Goal: Complete application form: Complete application form

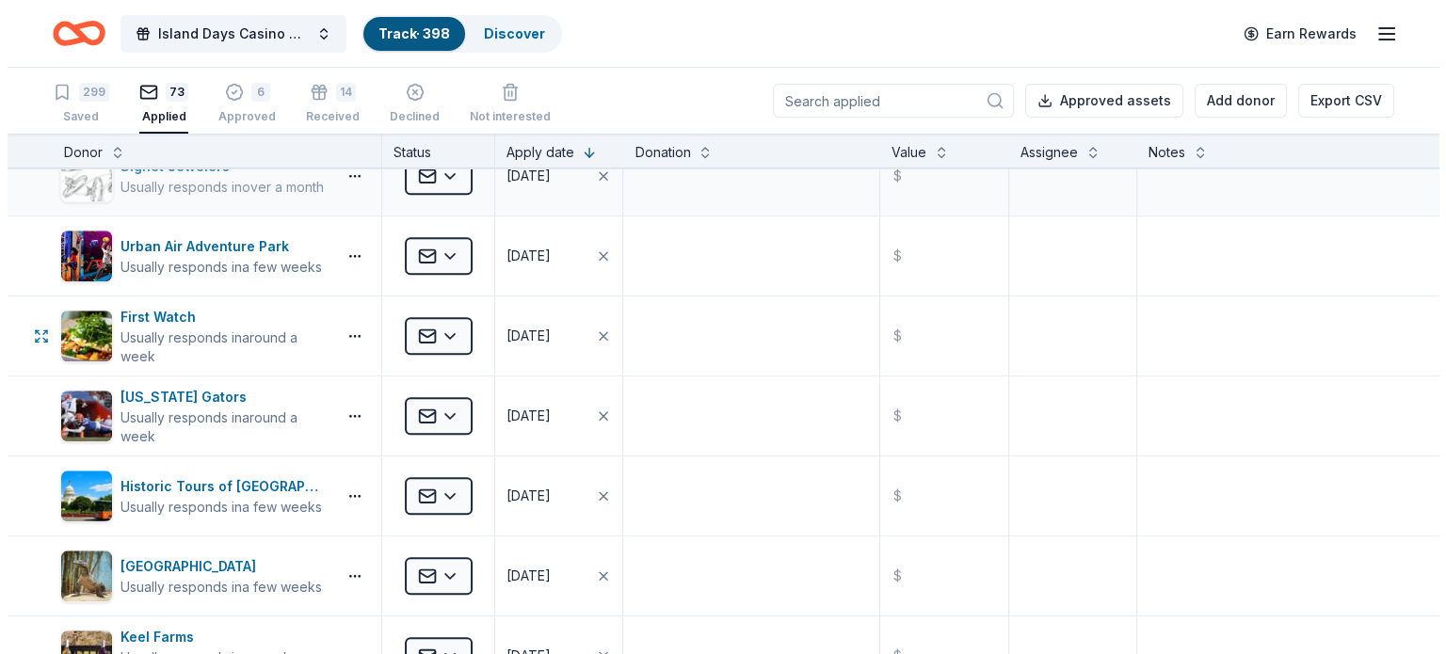
scroll to position [2072, 0]
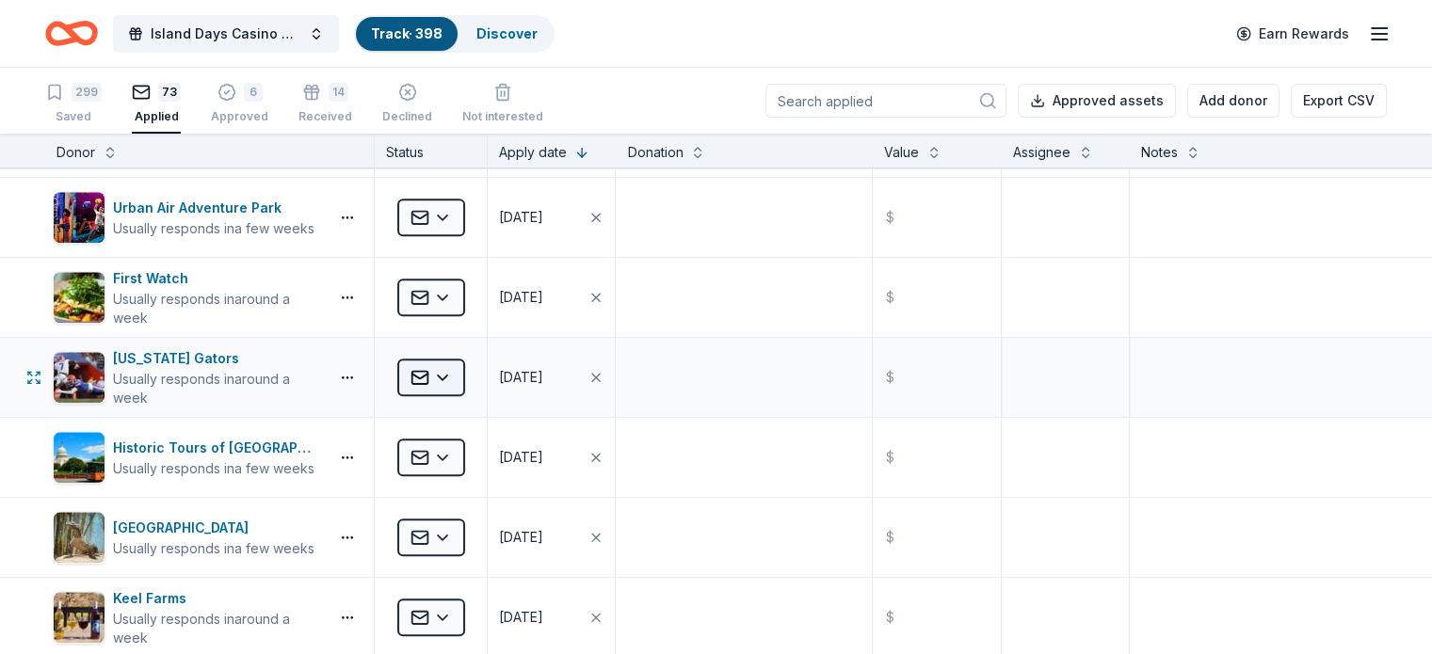
click at [478, 366] on html "Island Days Casino Night Track · 398 Discover Earn Rewards 299 Saved 73 Applied…" at bounding box center [716, 327] width 1432 height 654
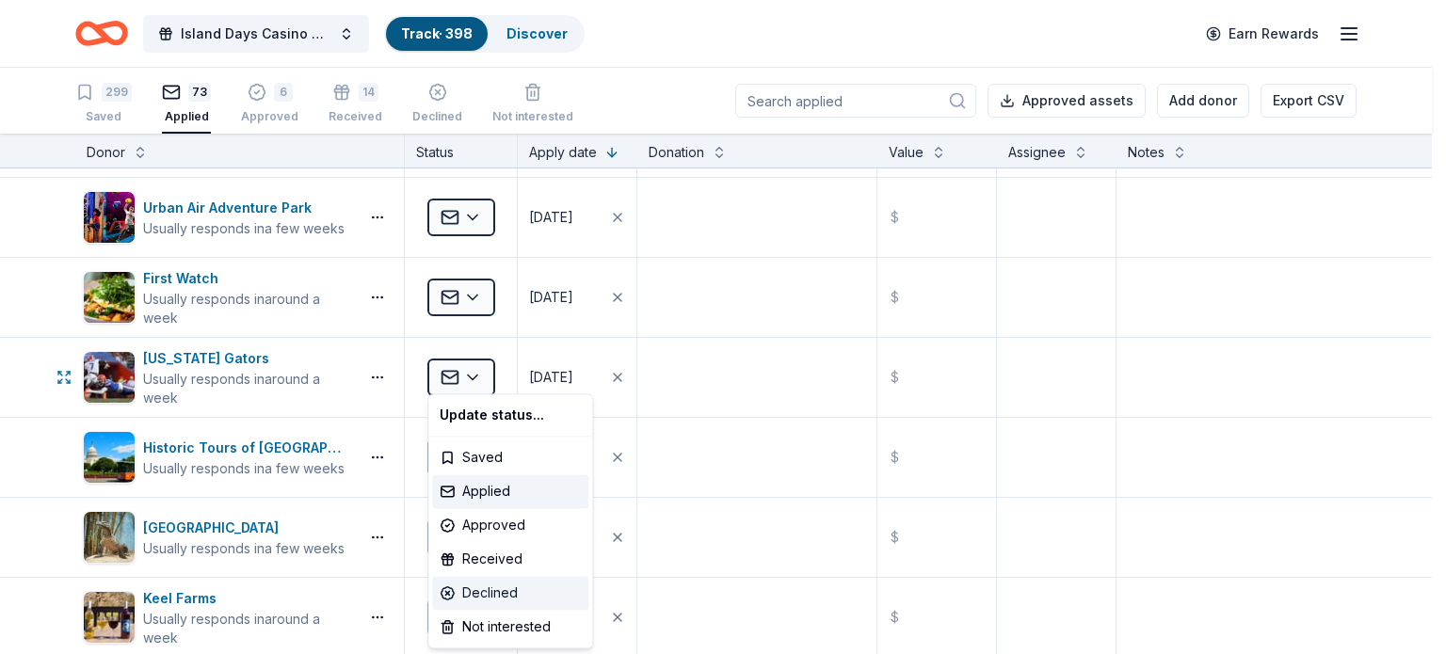
click at [497, 590] on div "Declined" at bounding box center [510, 593] width 156 height 34
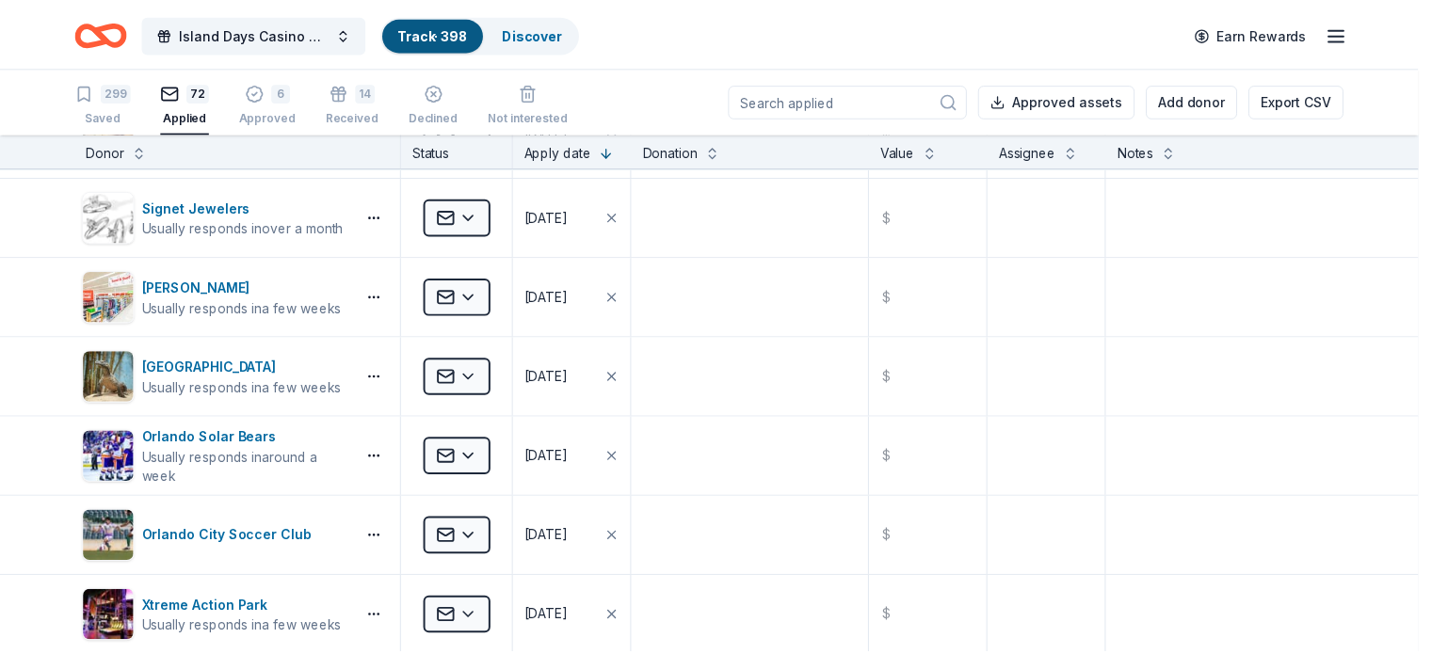
scroll to position [1592, 0]
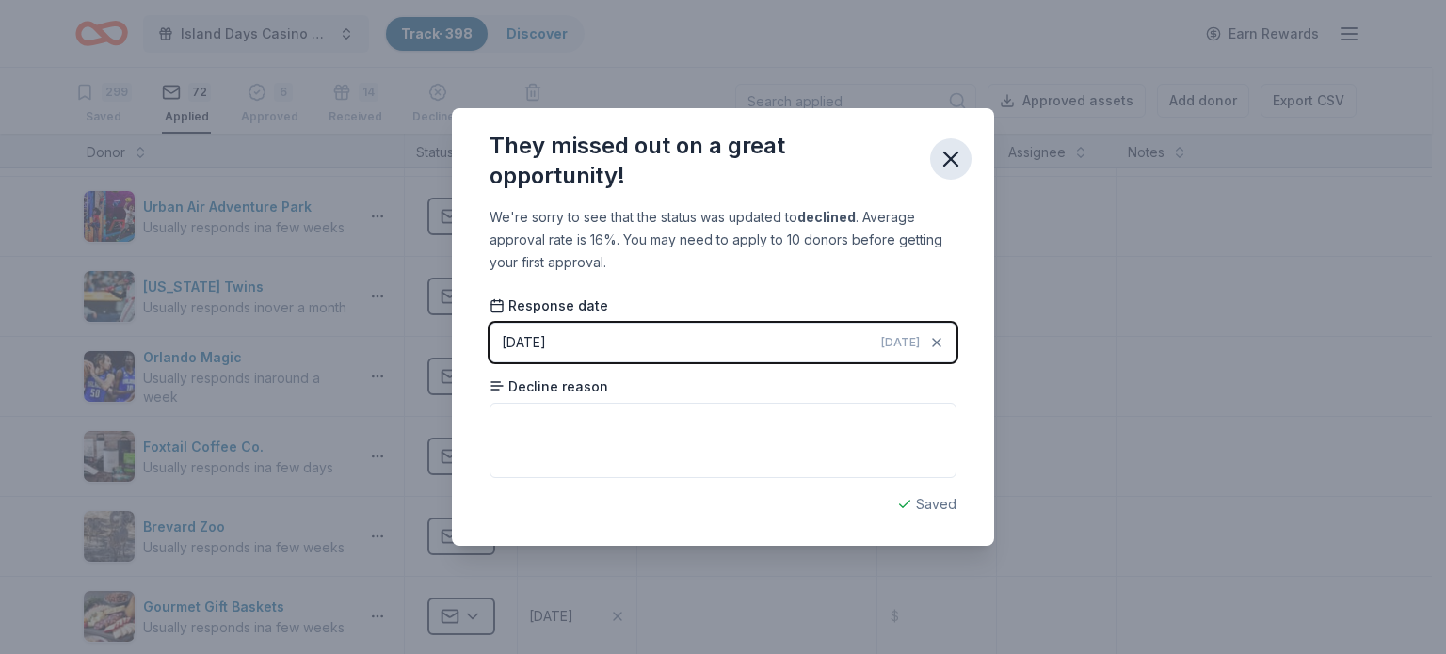
click at [948, 166] on icon "button" at bounding box center [951, 159] width 26 height 26
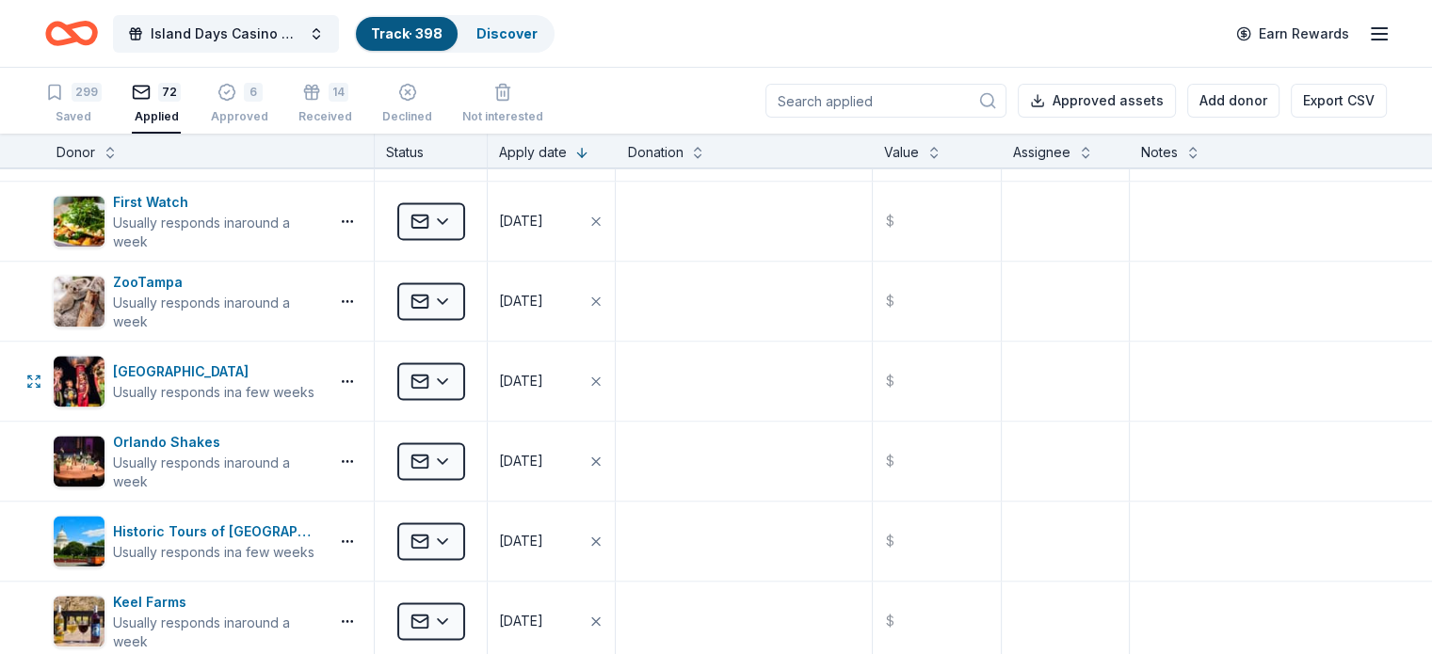
scroll to position [2722, 0]
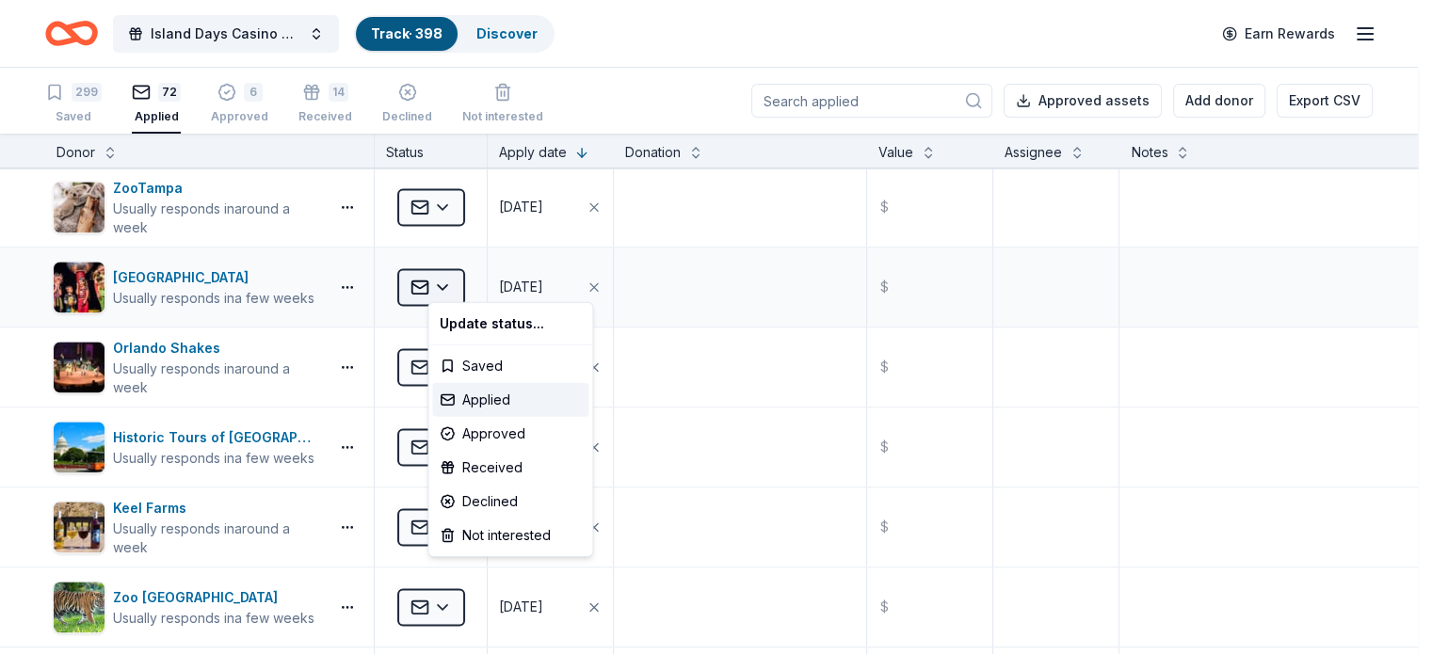
click at [473, 283] on html "Island Days Casino Night Track · 398 Discover Earn Rewards 299 Saved 72 Applied…" at bounding box center [716, 327] width 1432 height 654
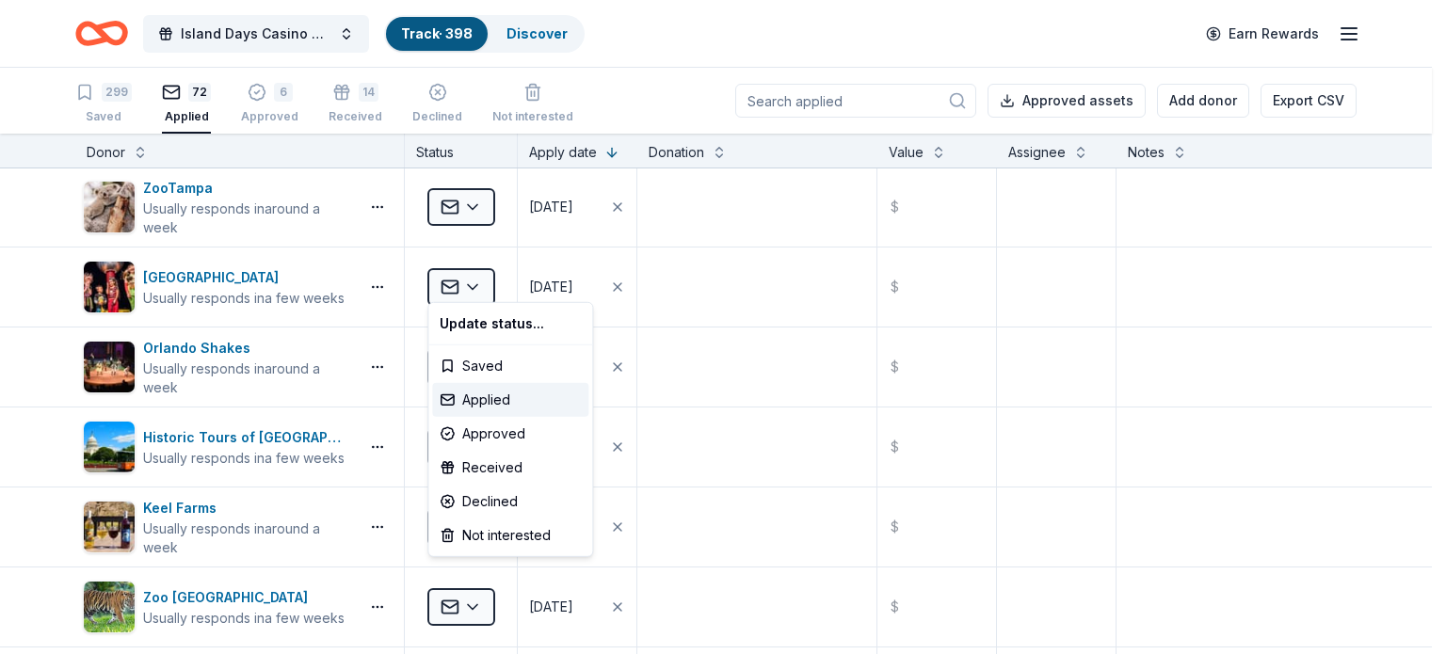
click at [232, 364] on html "Island Days Casino Night Track · 398 Discover Earn Rewards 299 Saved 72 Applied…" at bounding box center [723, 327] width 1446 height 654
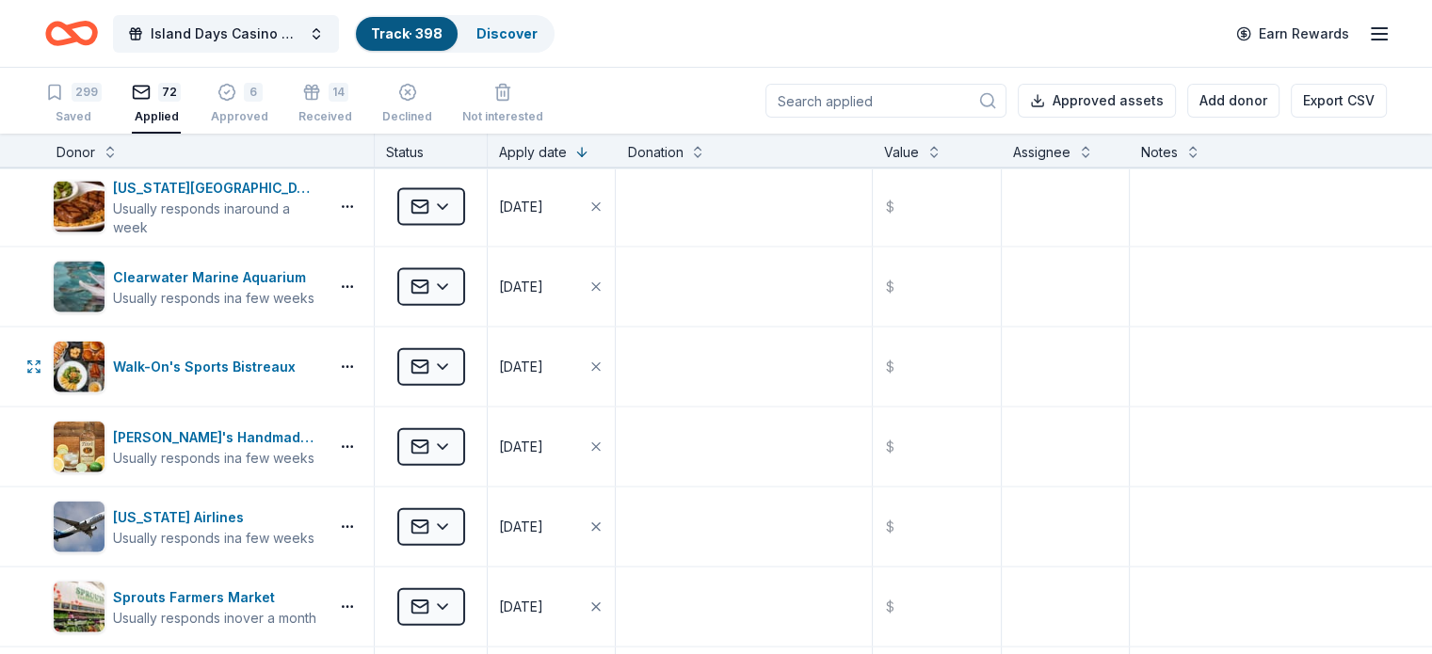
scroll to position [4418, 0]
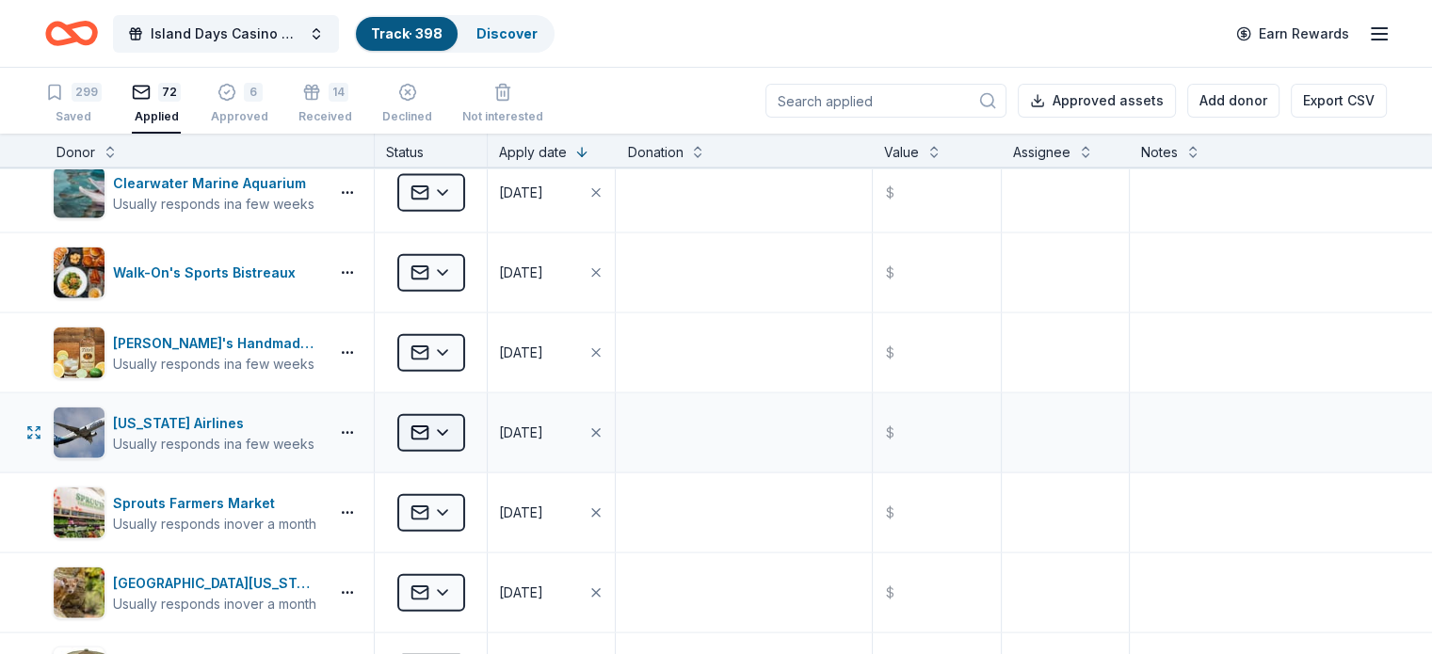
click at [467, 420] on html "Island Days Casino Night Track · 398 Discover Earn Rewards 299 Saved 72 Applied…" at bounding box center [716, 327] width 1432 height 654
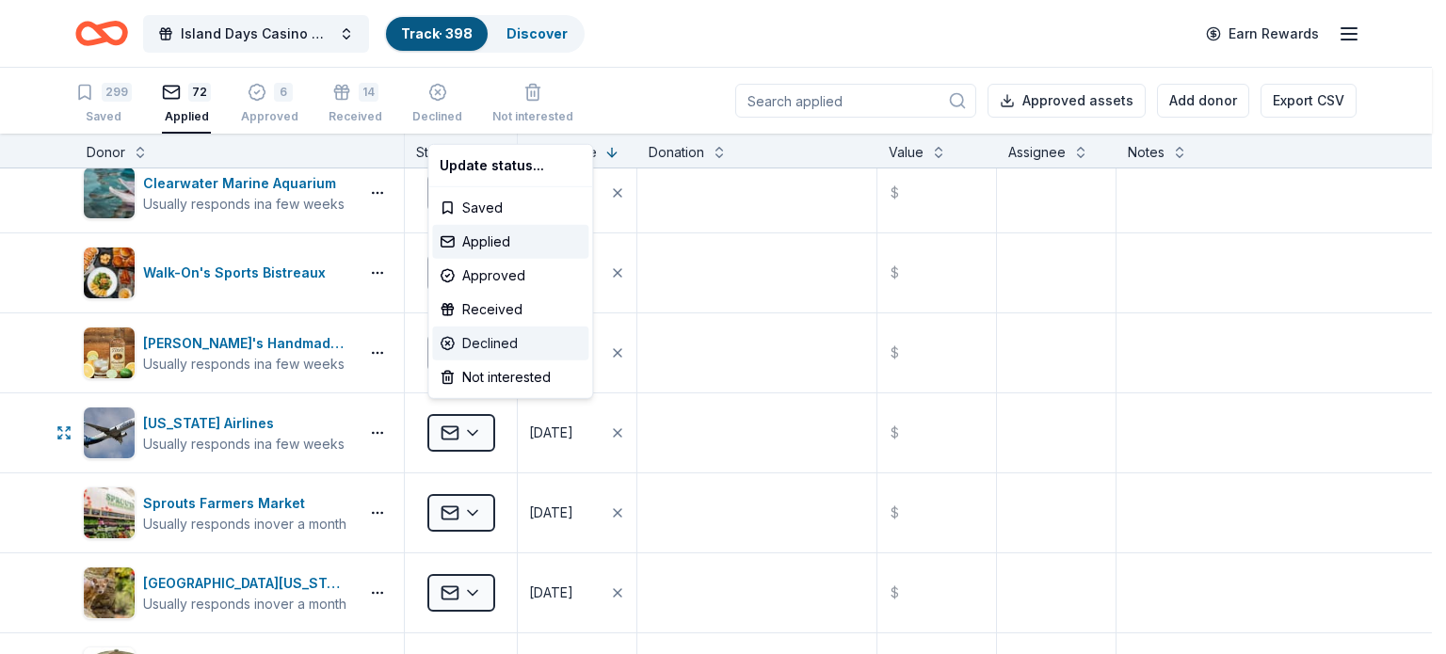
click at [490, 334] on div "Declined" at bounding box center [510, 344] width 156 height 34
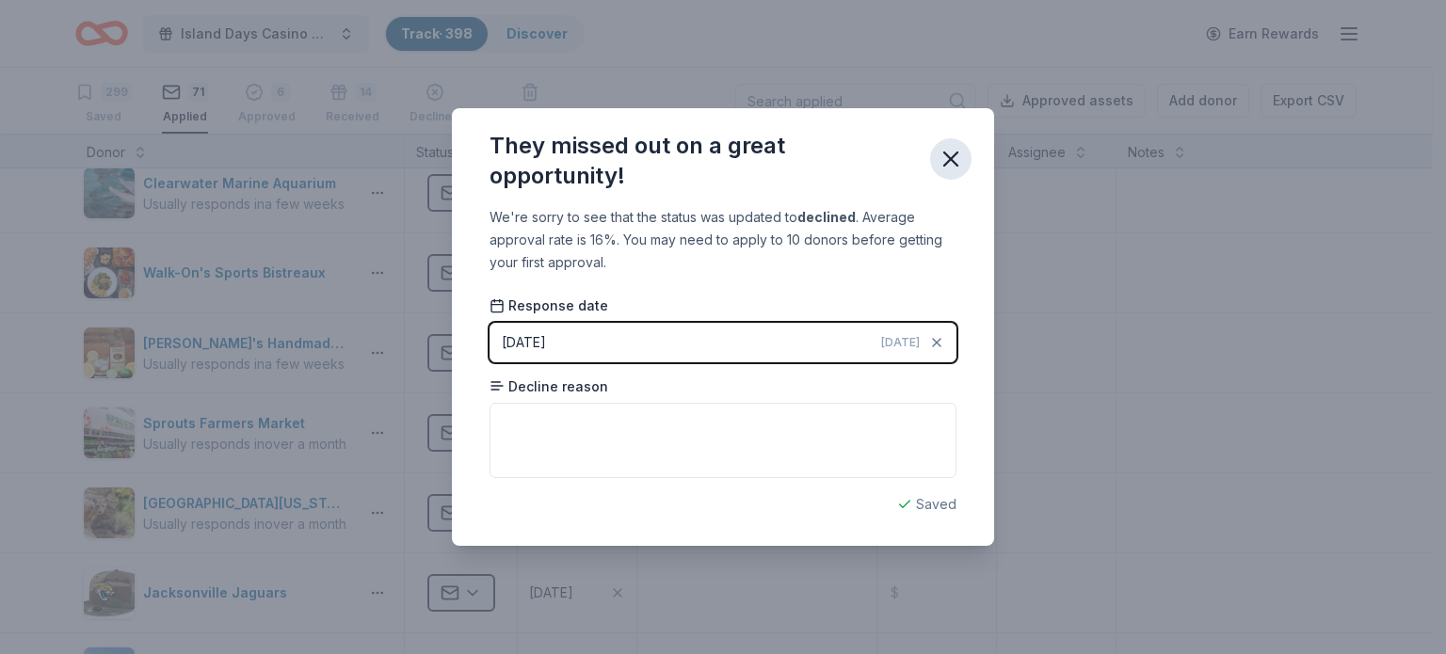
click at [949, 153] on icon "button" at bounding box center [951, 159] width 26 height 26
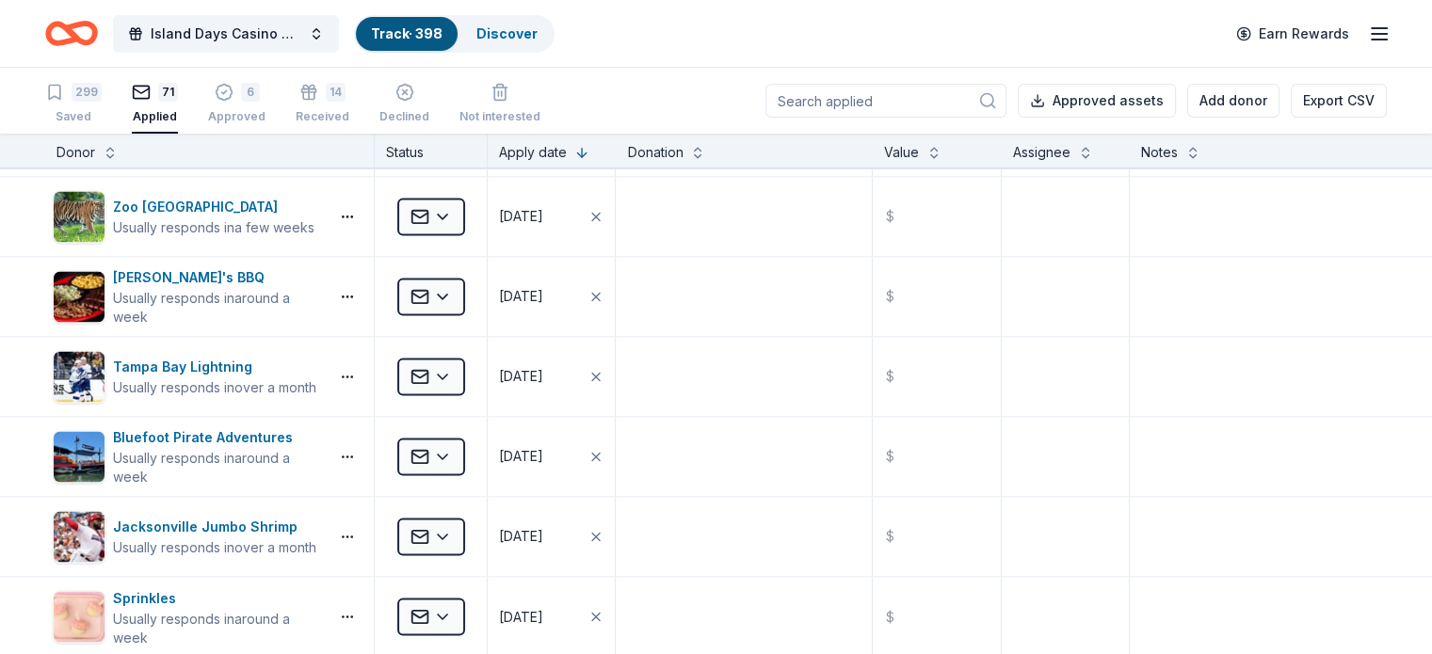
scroll to position [3005, 0]
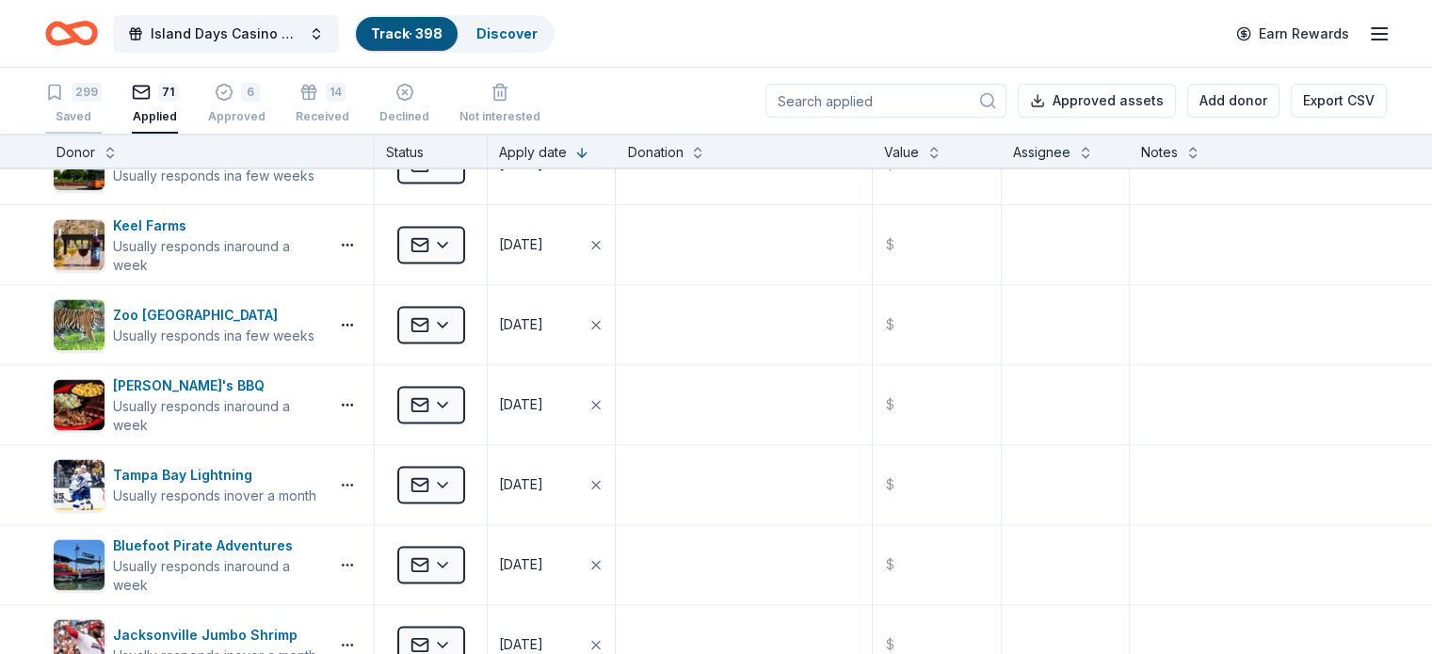
click at [98, 92] on div "299" at bounding box center [73, 92] width 57 height 19
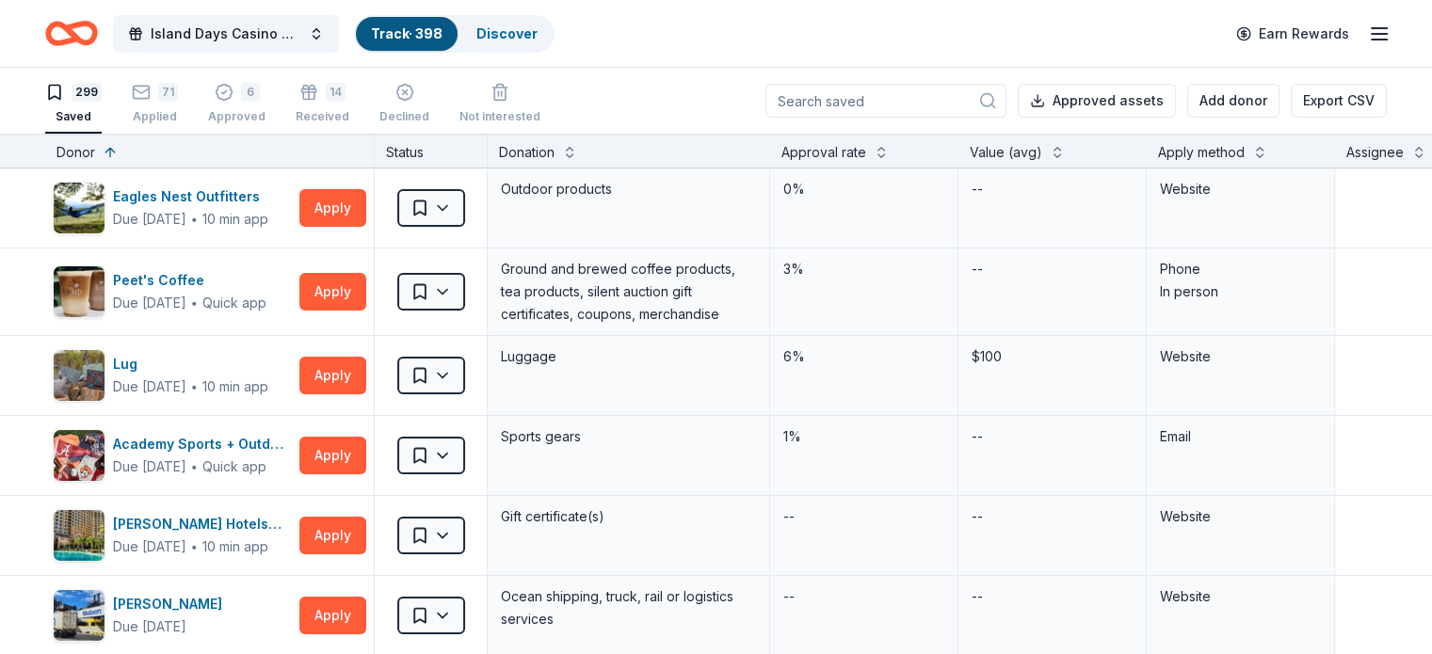
click at [866, 155] on div "Approval rate" at bounding box center [824, 152] width 85 height 23
click at [889, 150] on button at bounding box center [881, 150] width 15 height 19
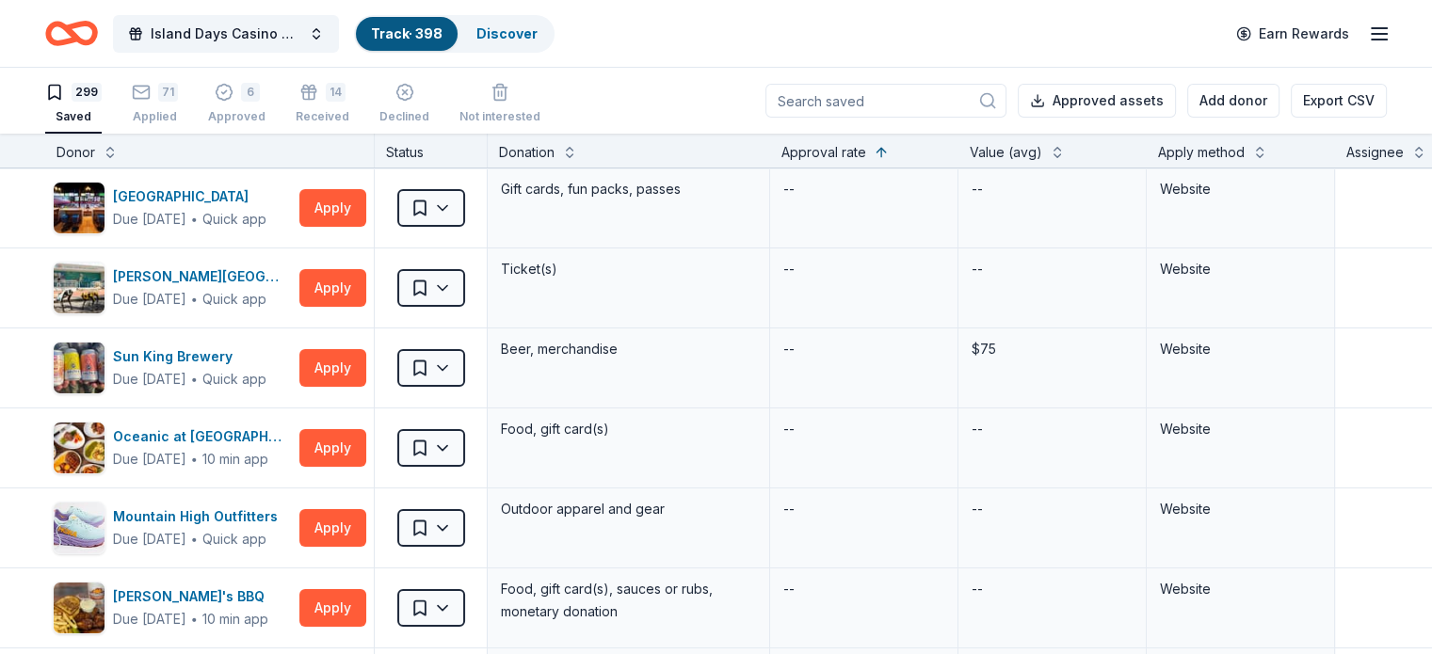
click at [897, 149] on div "Approval rate" at bounding box center [865, 152] width 166 height 23
click at [889, 150] on button at bounding box center [881, 150] width 15 height 19
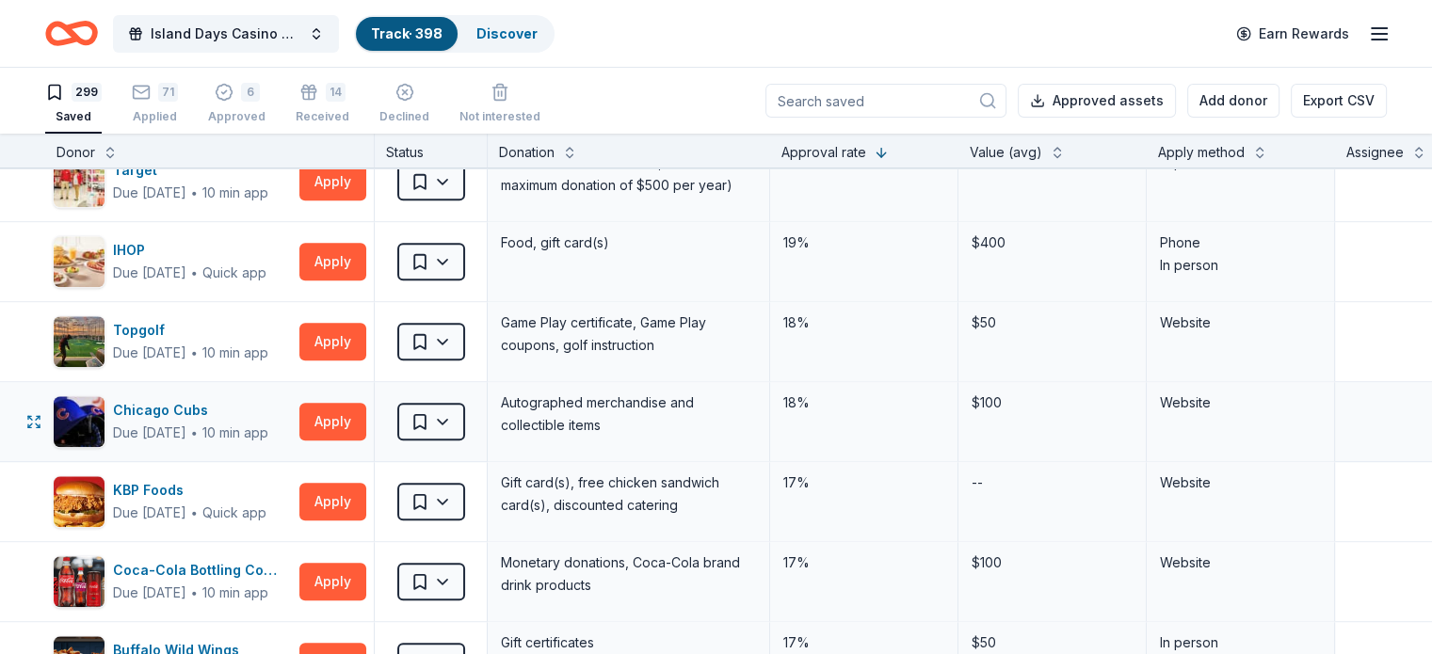
scroll to position [2072, 0]
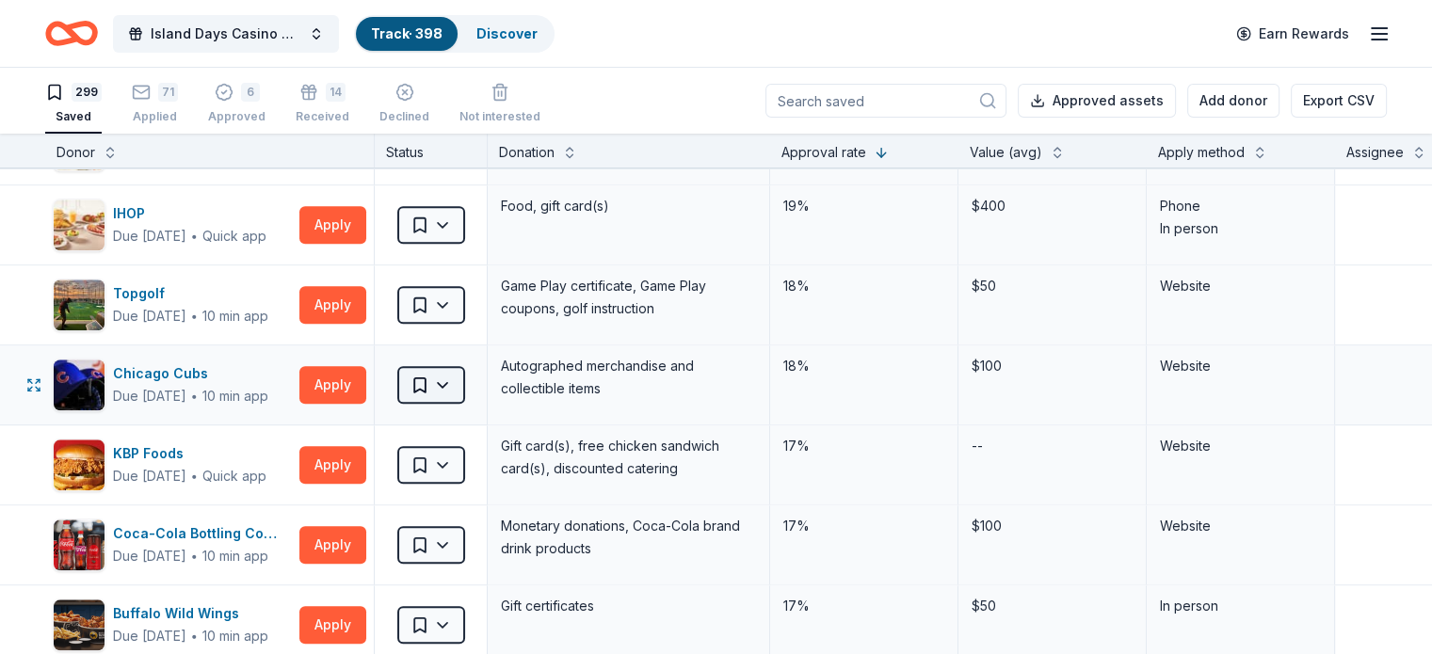
click at [477, 374] on html "Island Days Casino Night Track · 398 Discover Earn Rewards 299 Saved 71 Applied…" at bounding box center [716, 327] width 1432 height 654
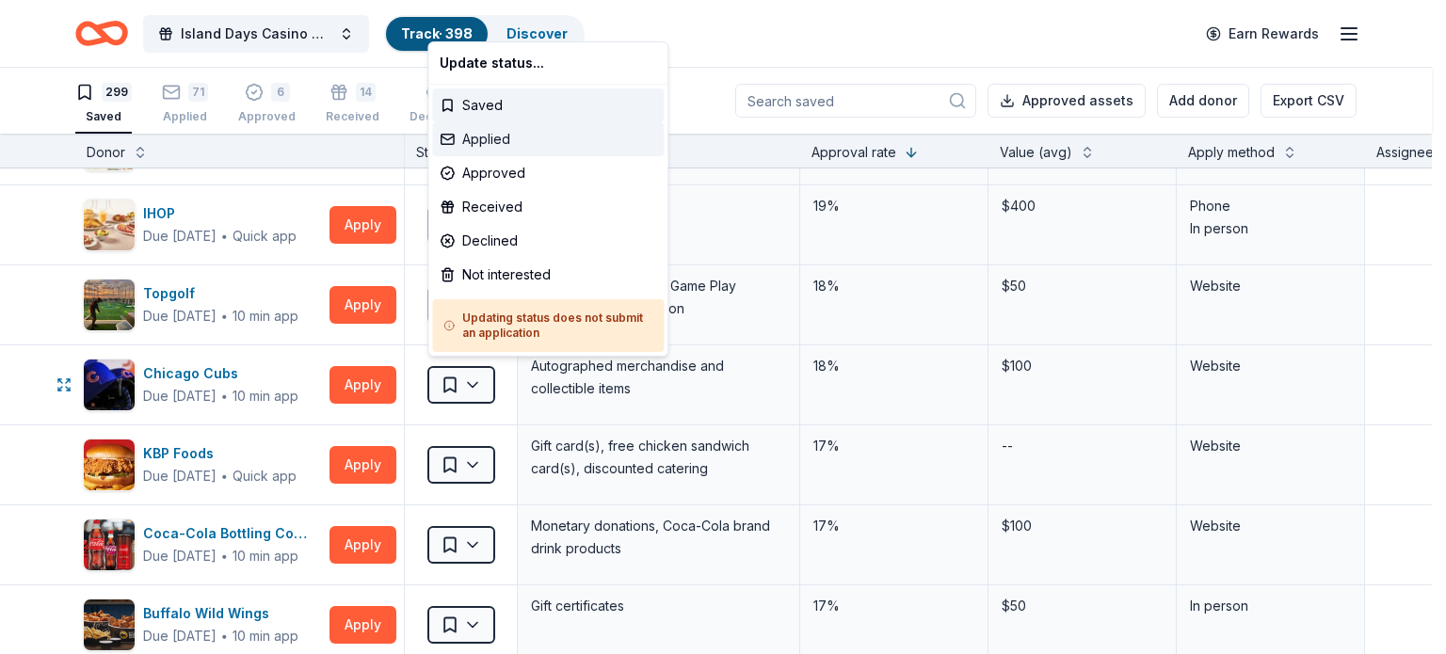
click at [488, 146] on div "Applied" at bounding box center [548, 139] width 232 height 34
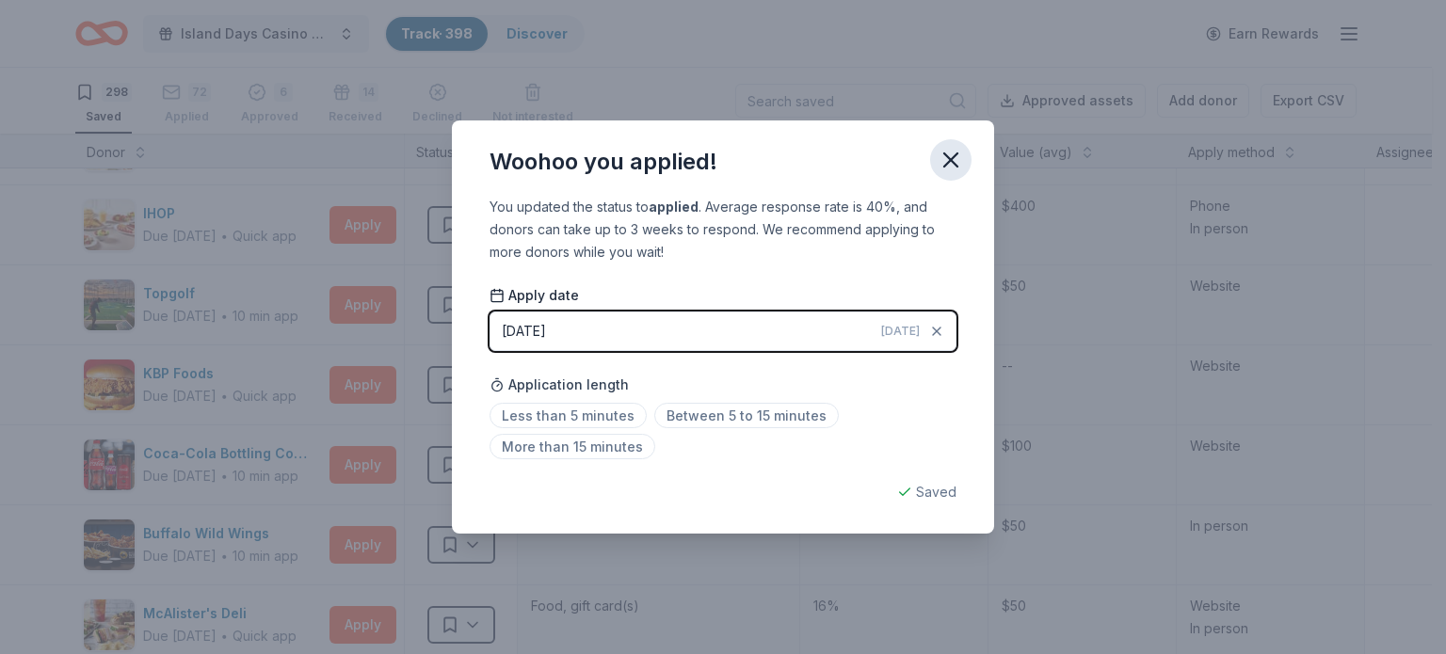
click at [953, 153] on icon "button" at bounding box center [951, 160] width 26 height 26
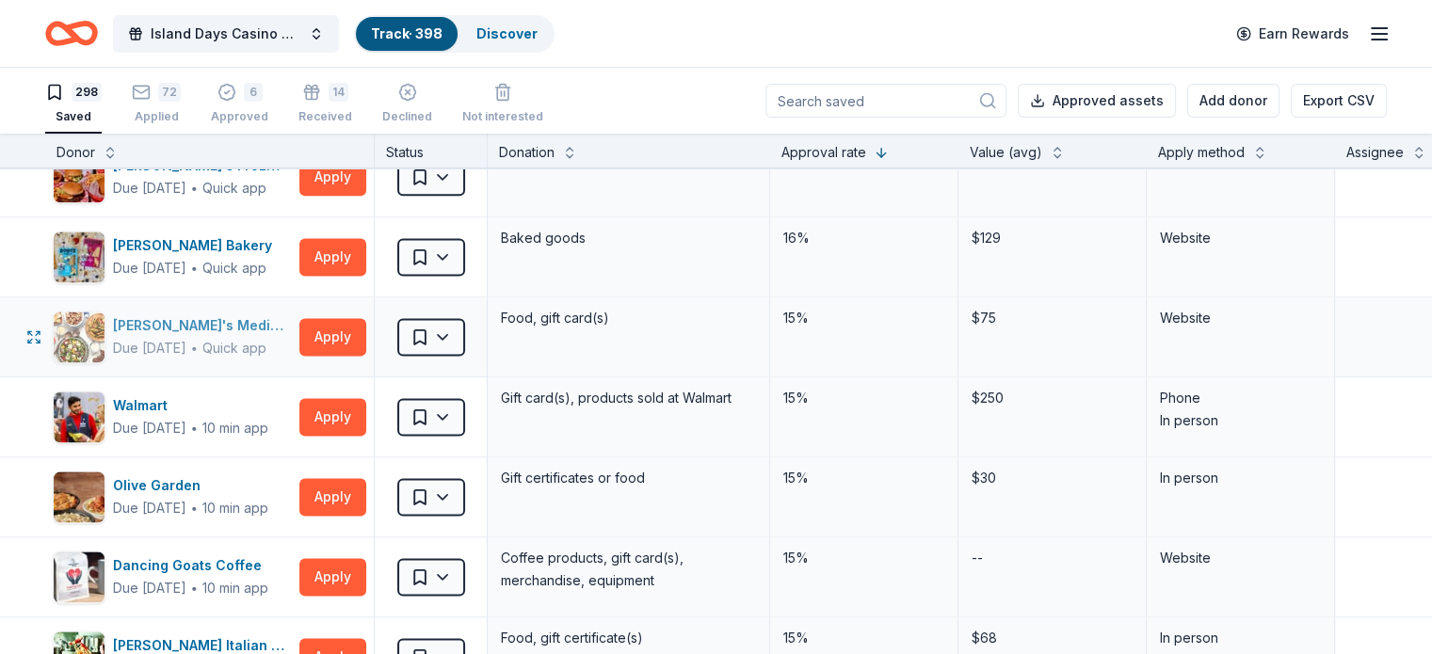
scroll to position [2637, 0]
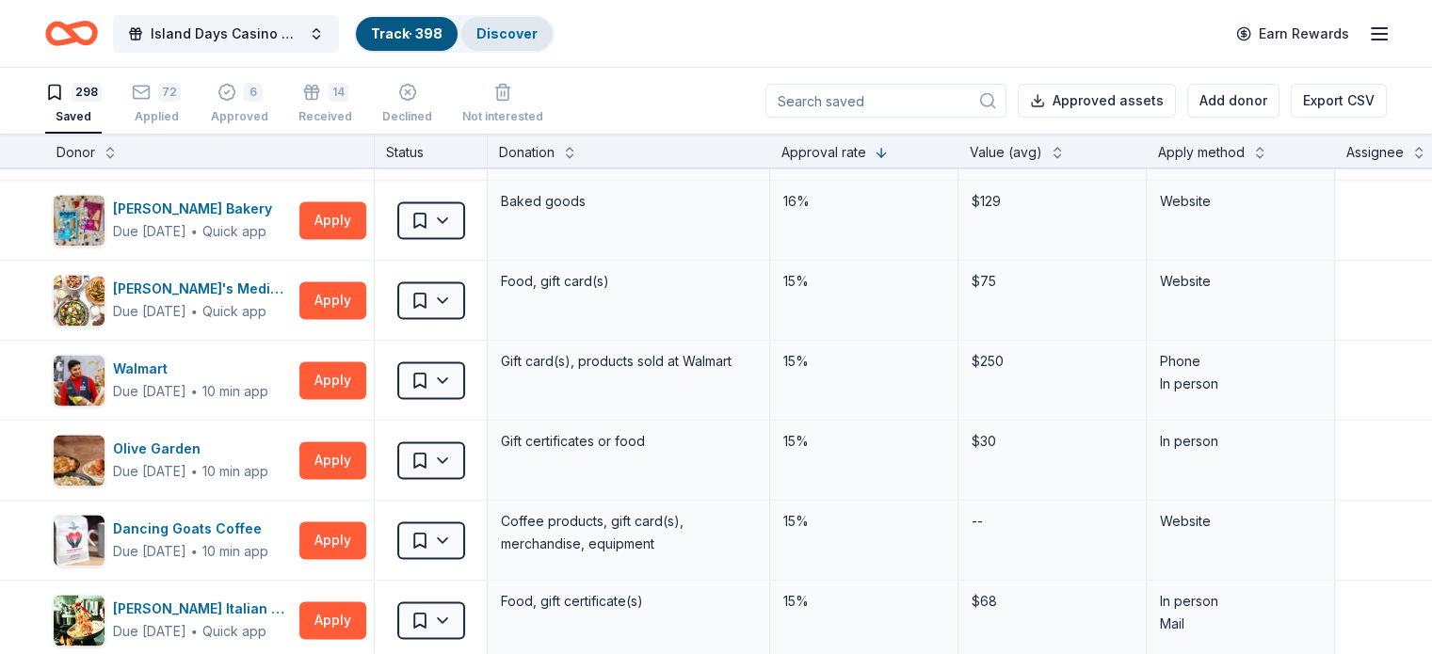
click at [538, 38] on link "Discover" at bounding box center [507, 33] width 61 height 16
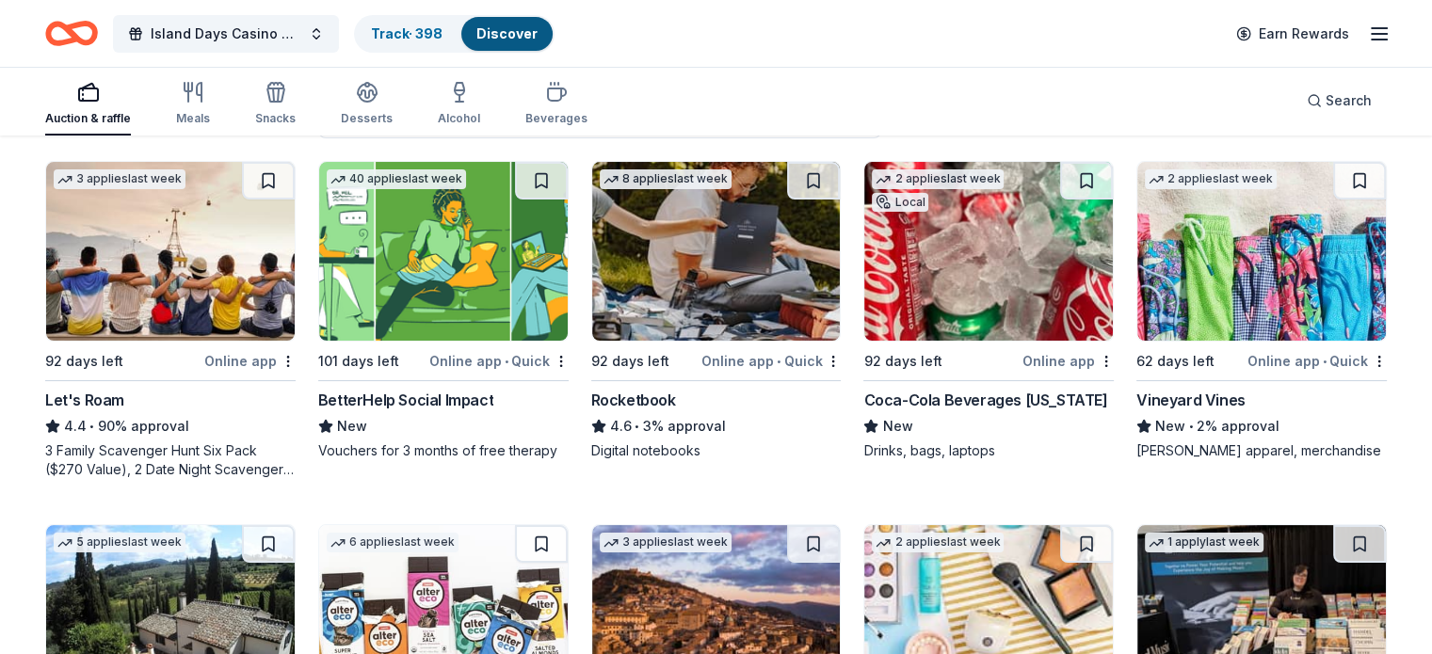
scroll to position [188, 0]
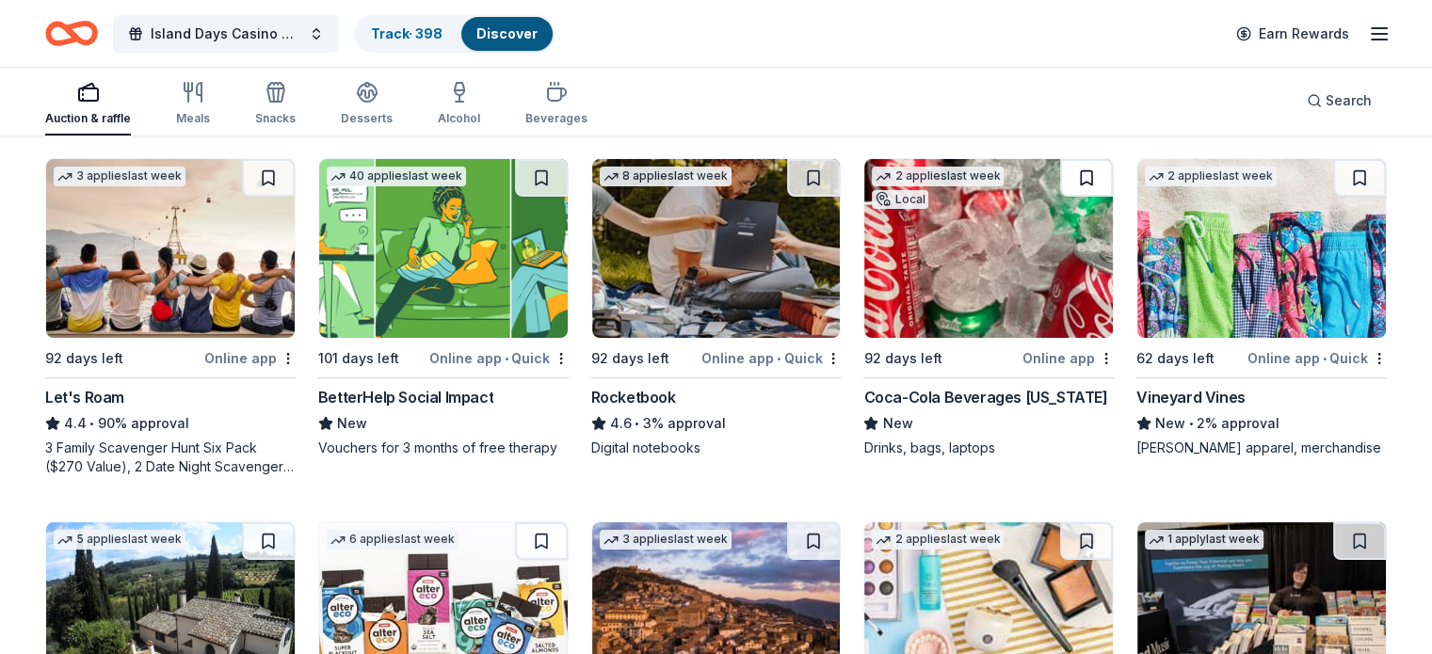
click at [1064, 173] on button at bounding box center [1086, 178] width 53 height 38
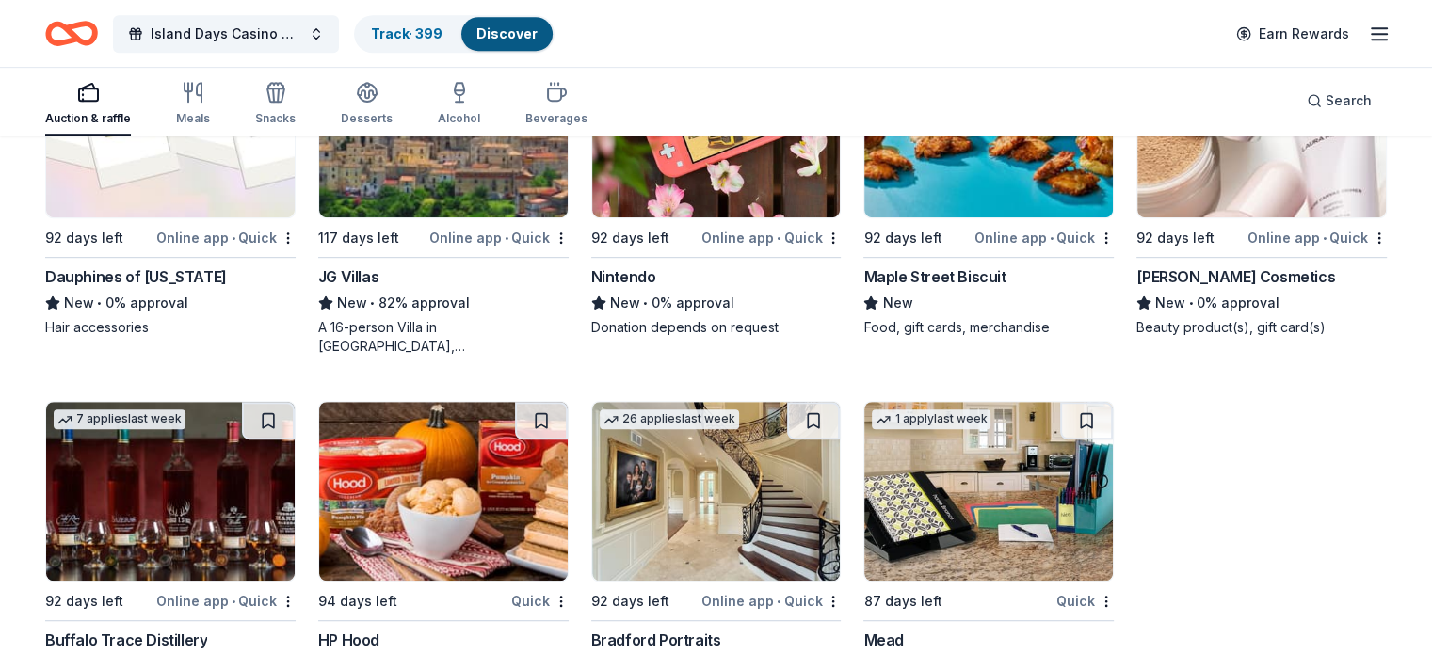
scroll to position [1130, 0]
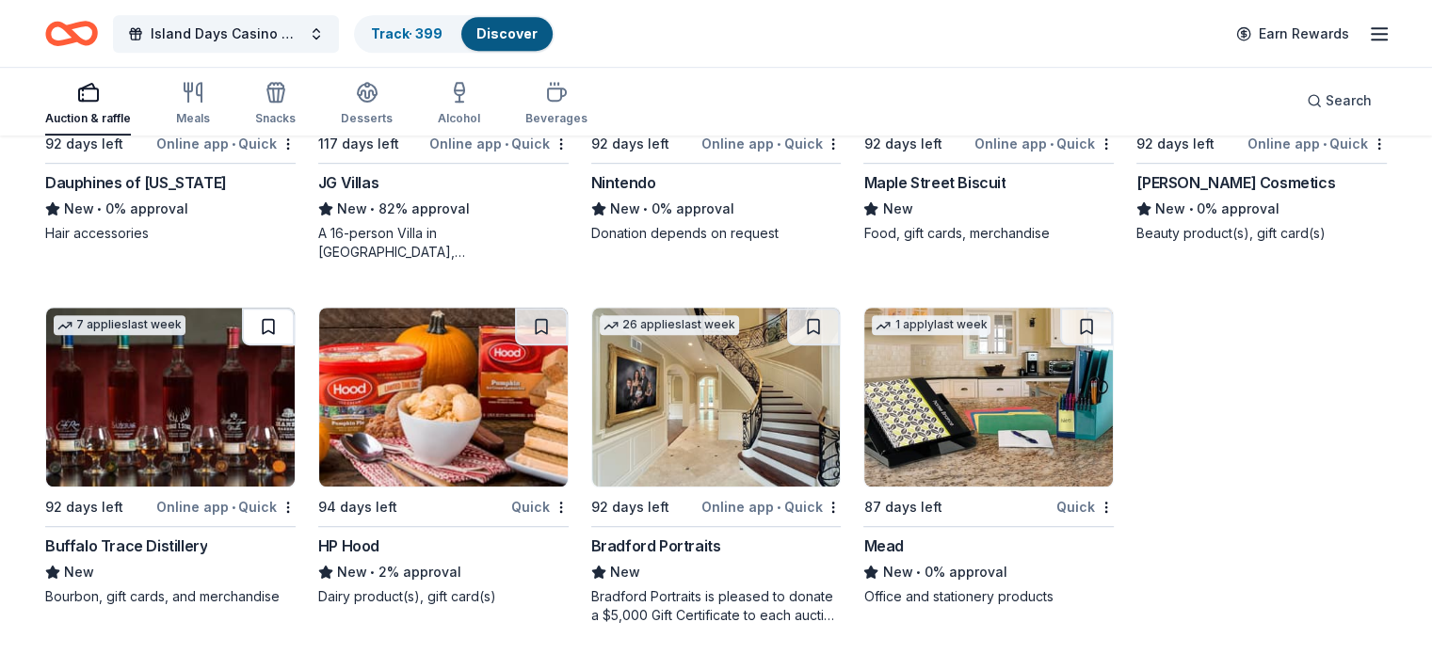
click at [284, 331] on button at bounding box center [268, 327] width 53 height 38
click at [708, 375] on img at bounding box center [716, 397] width 249 height 179
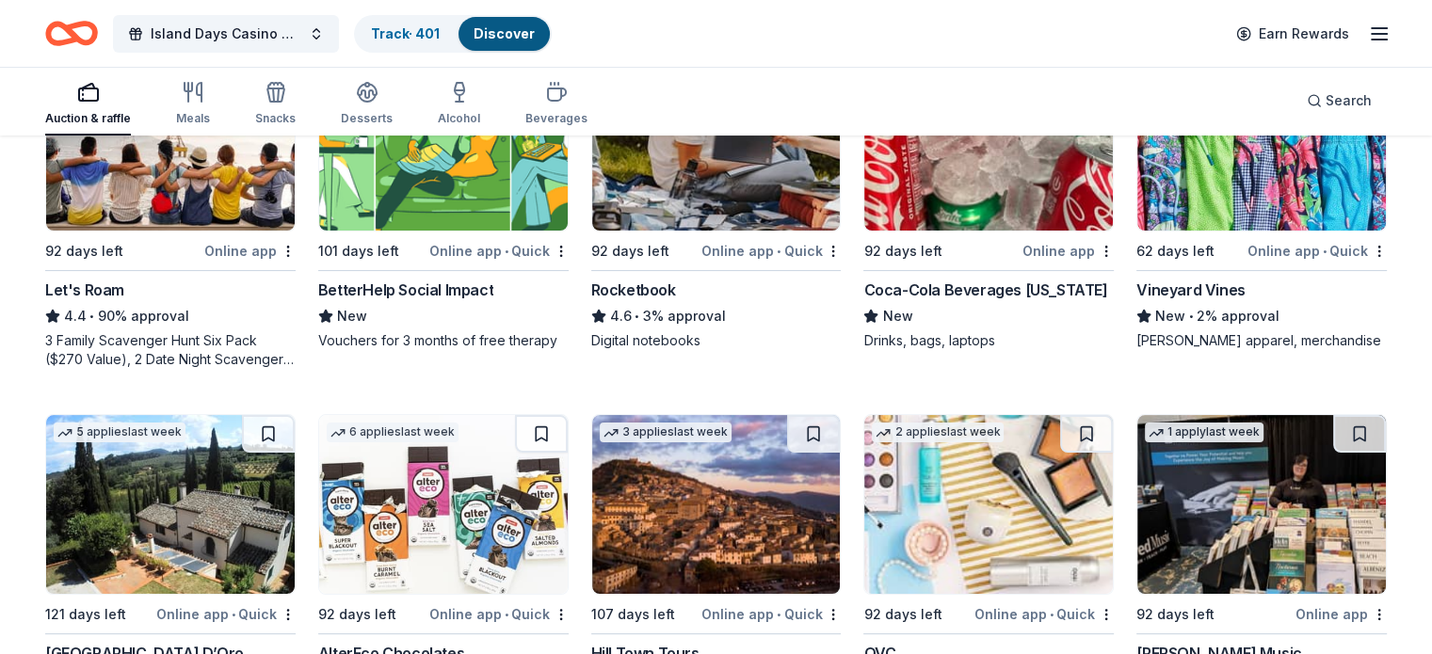
scroll to position [0, 0]
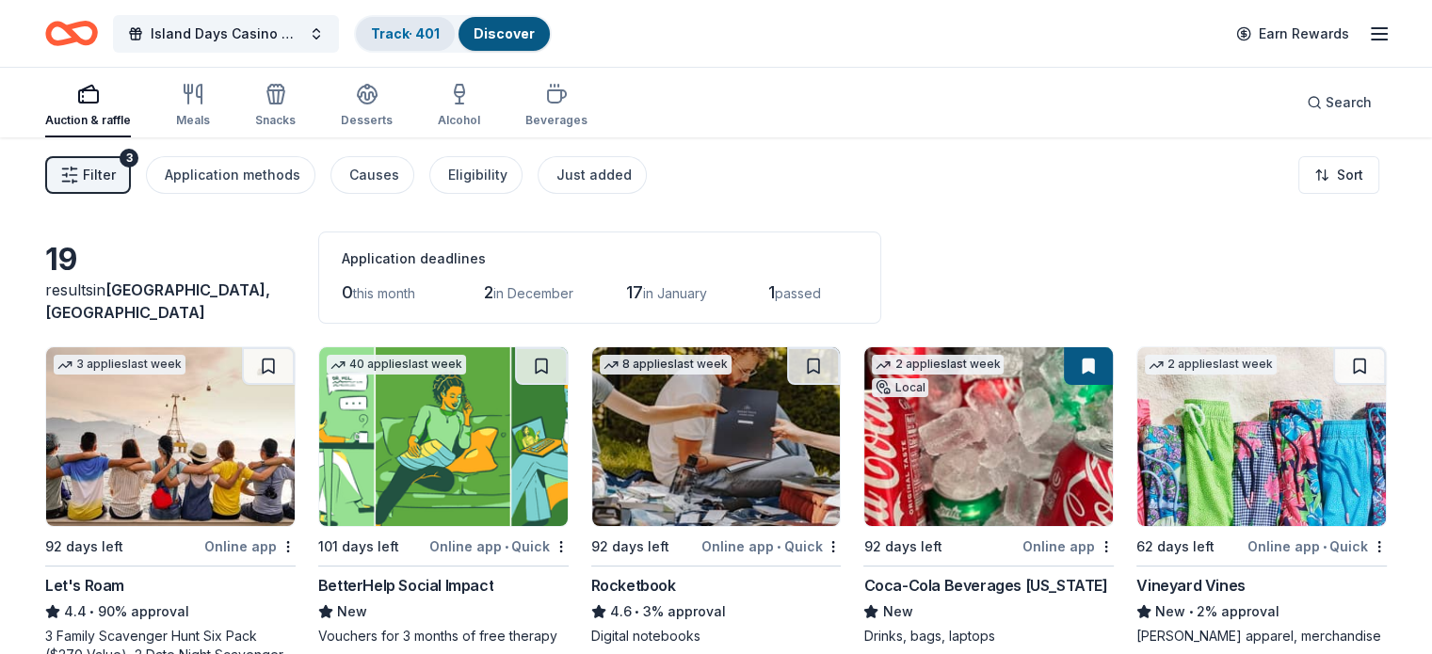
click at [440, 25] on link "Track · 401" at bounding box center [405, 33] width 69 height 16
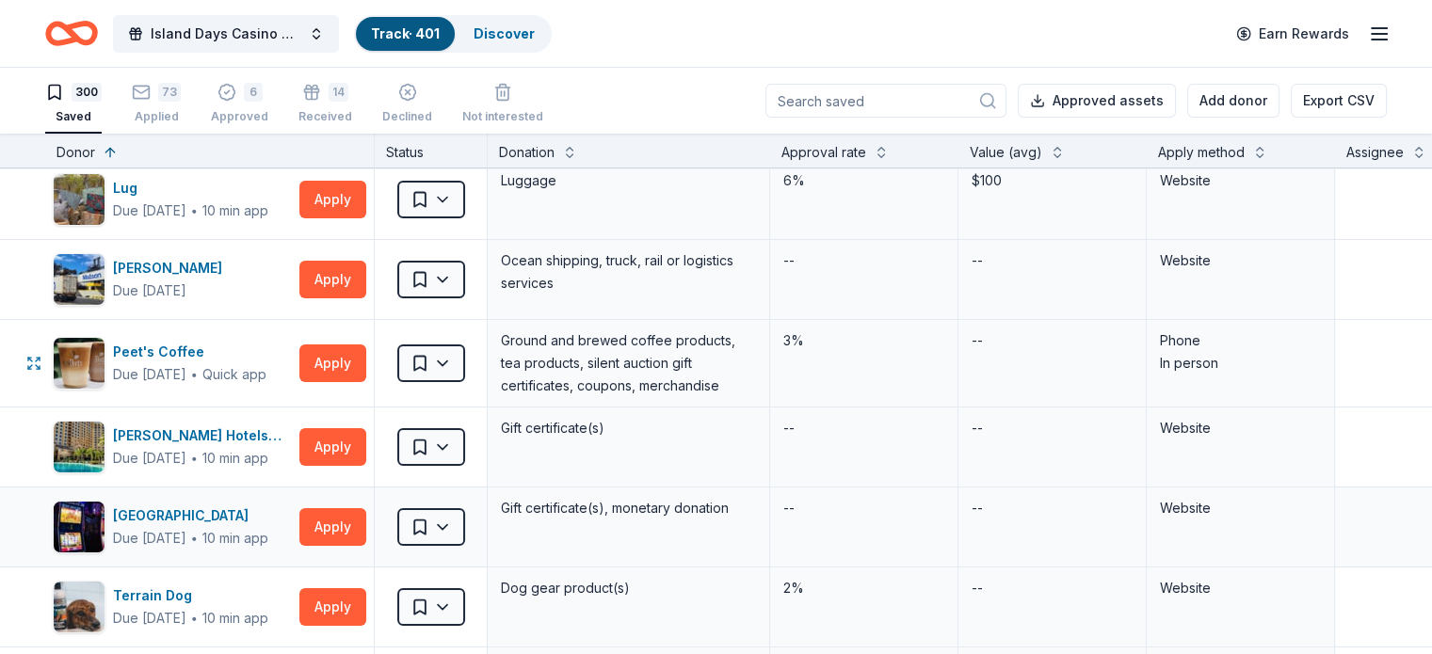
scroll to position [188, 0]
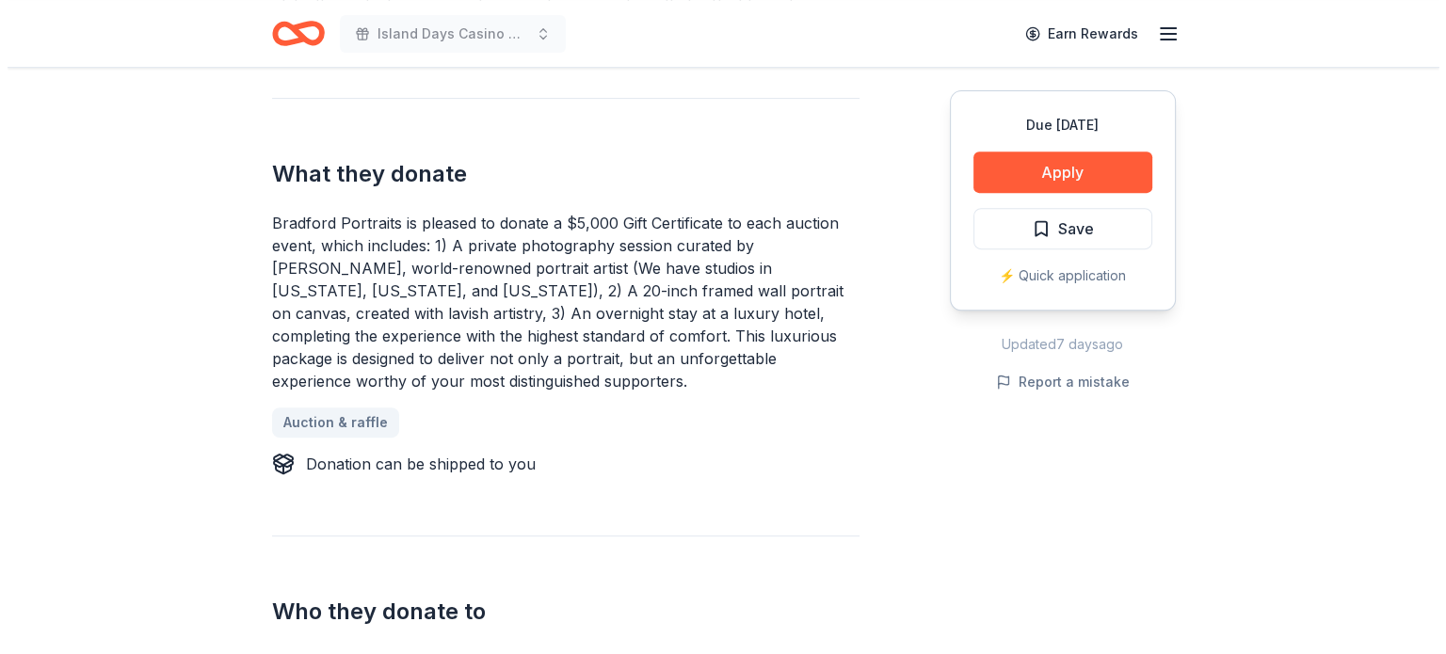
scroll to position [753, 0]
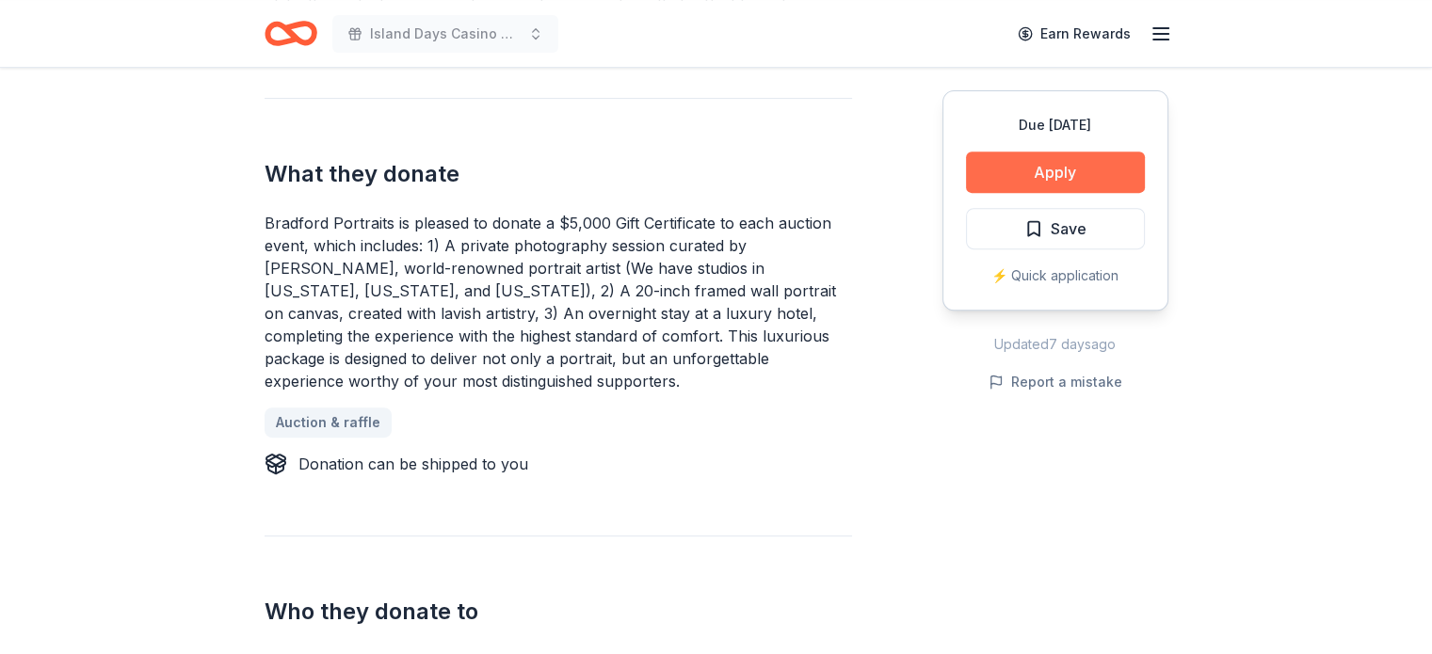
click at [1055, 173] on button "Apply" at bounding box center [1055, 172] width 179 height 41
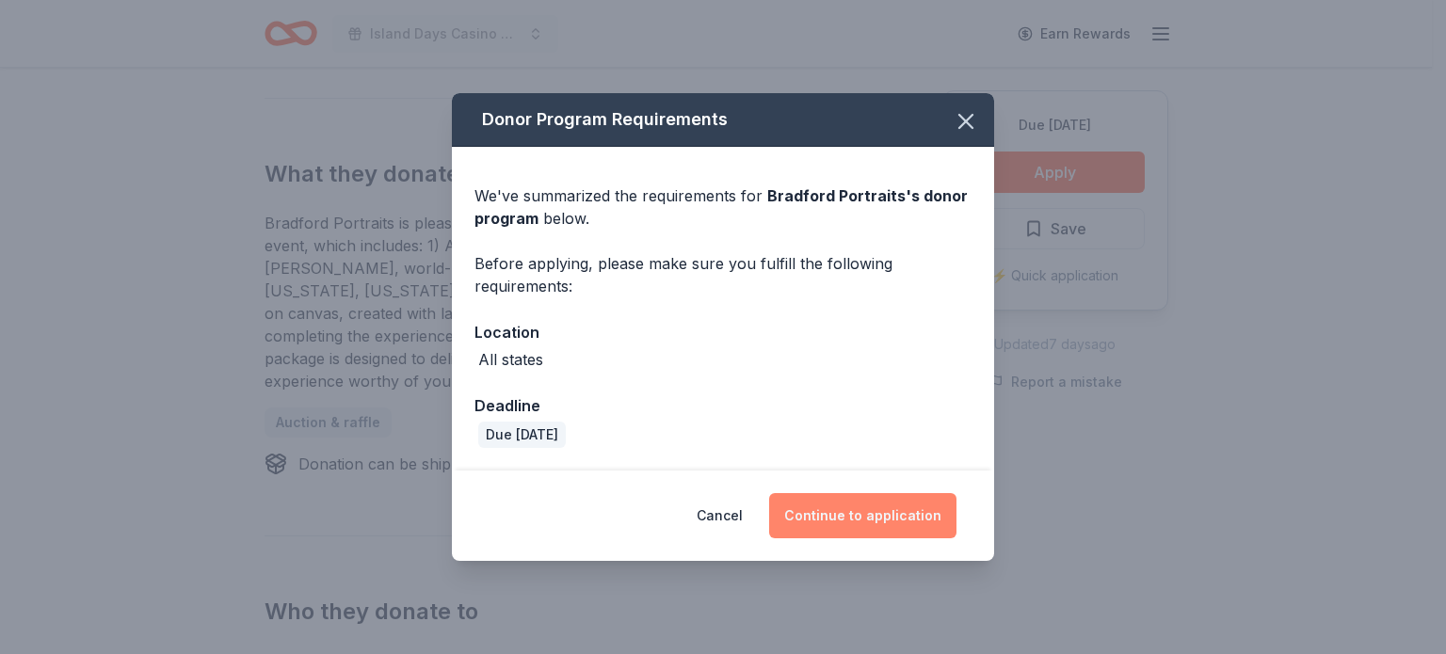
click at [855, 515] on button "Continue to application" at bounding box center [862, 515] width 187 height 45
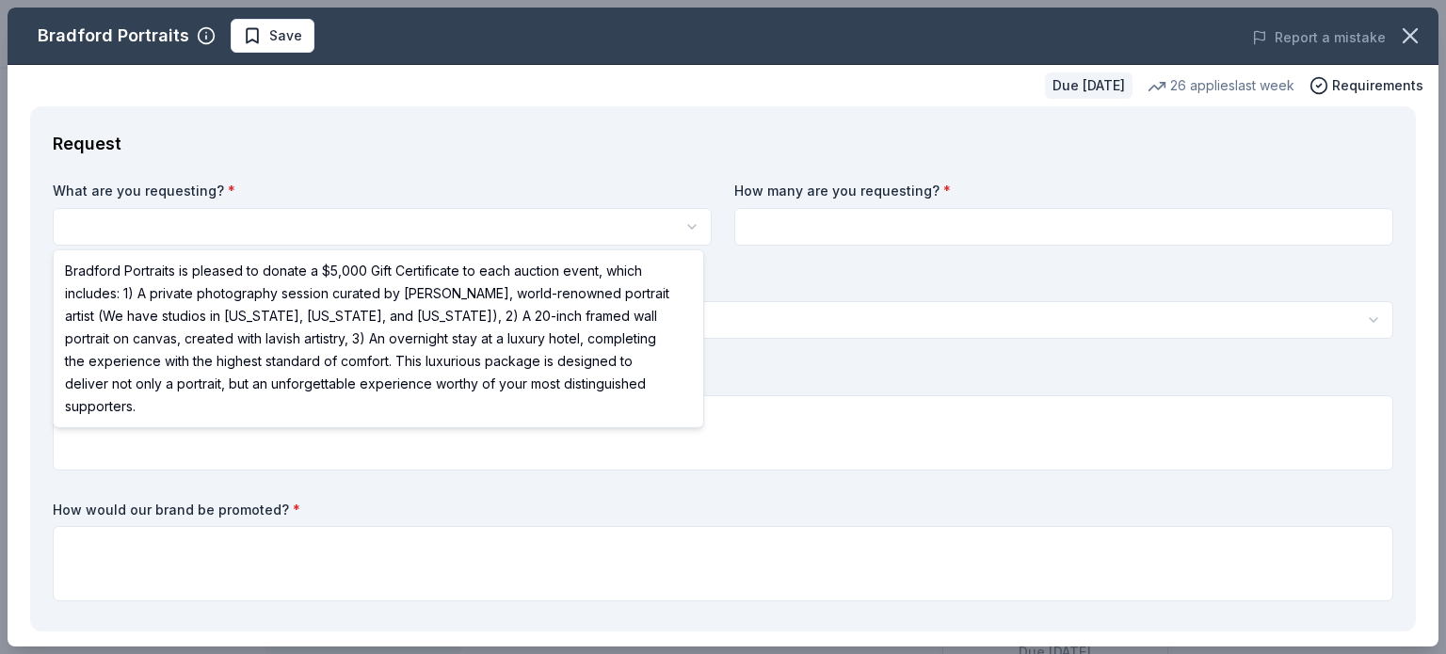
select select "Bradford Portraits is pleased to donate a $5,000 Gift Certificate to each aucti…"
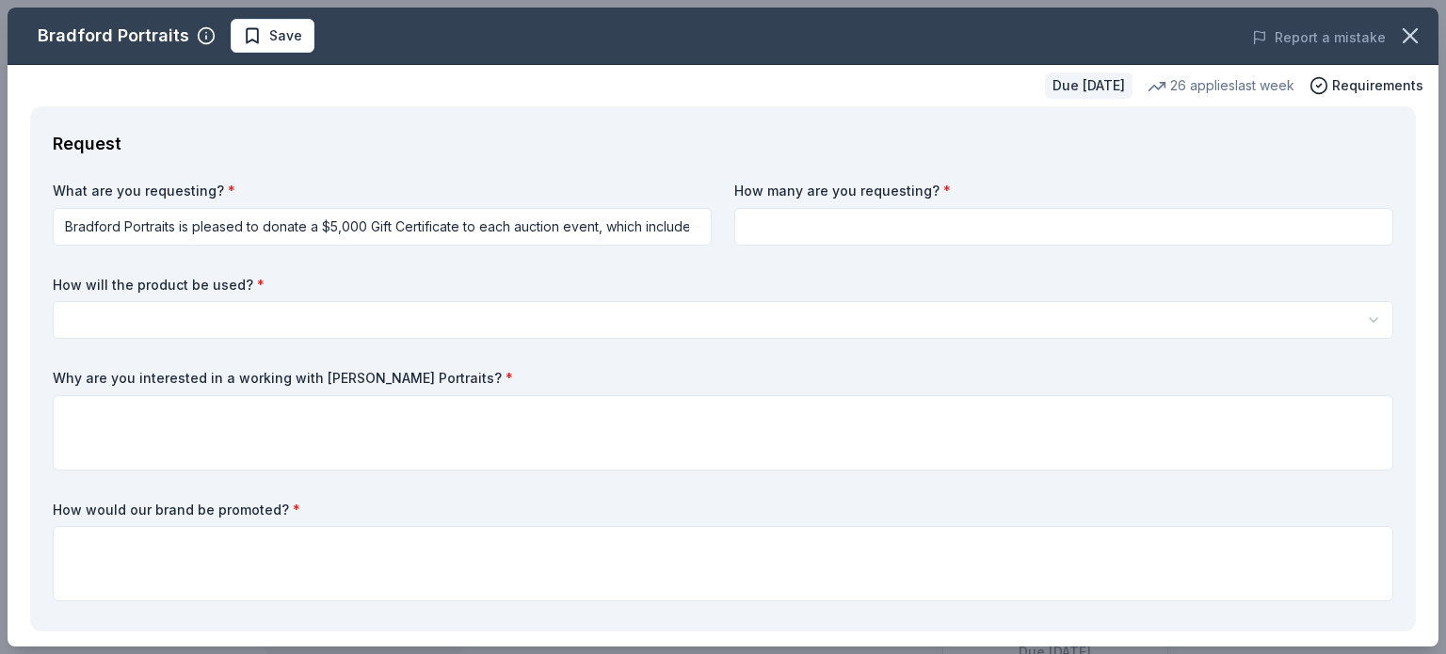
click at [803, 224] on input at bounding box center [1064, 227] width 659 height 38
type input "2"
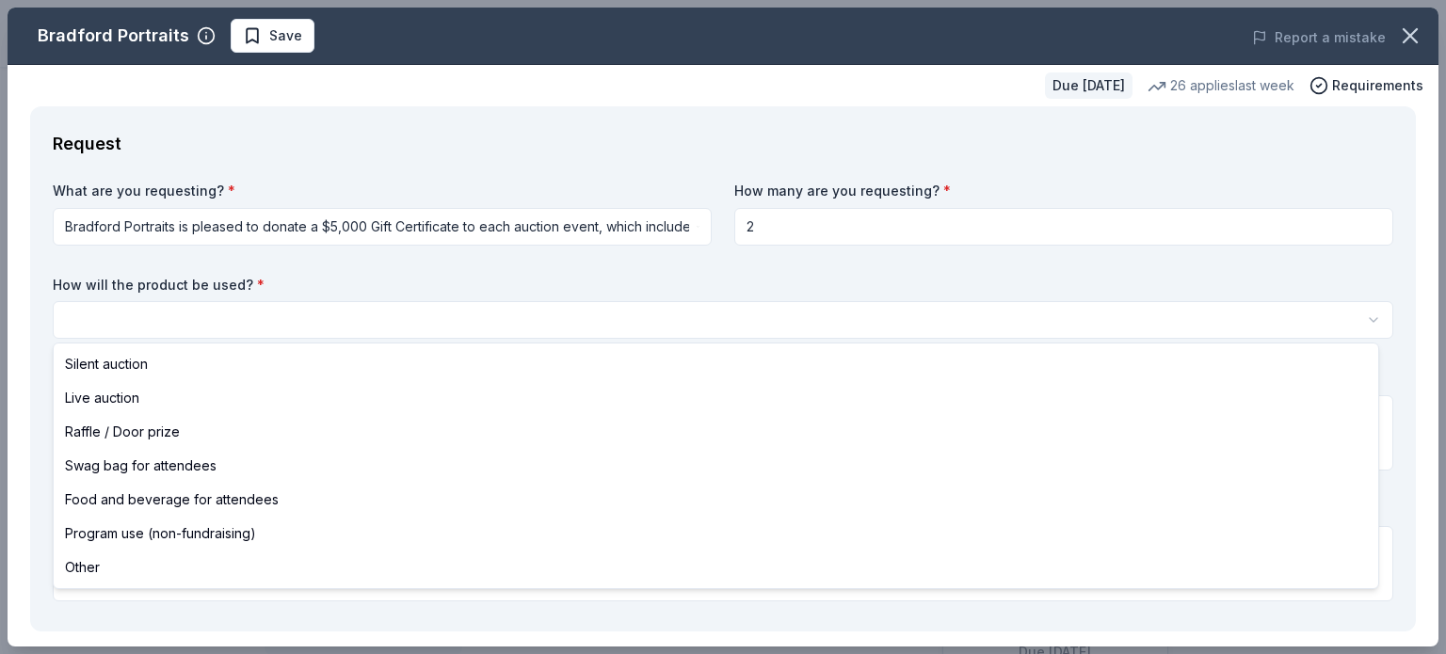
click at [212, 317] on html "Island Days Casino Night Save Apply Due in 92 days Share Bradford Portraits New…" at bounding box center [723, 327] width 1446 height 654
select select "silentAuction"
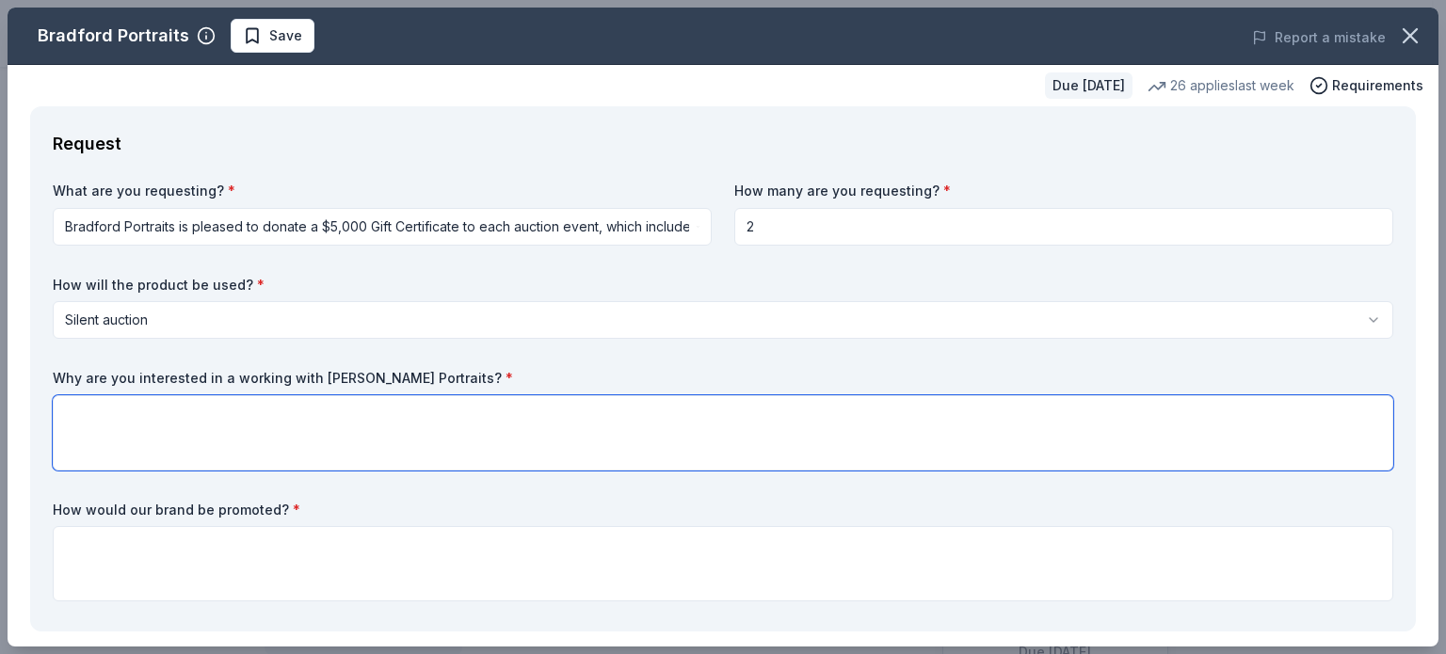
click at [225, 431] on textarea at bounding box center [723, 433] width 1341 height 75
click at [117, 416] on textarea at bounding box center [723, 433] width 1341 height 75
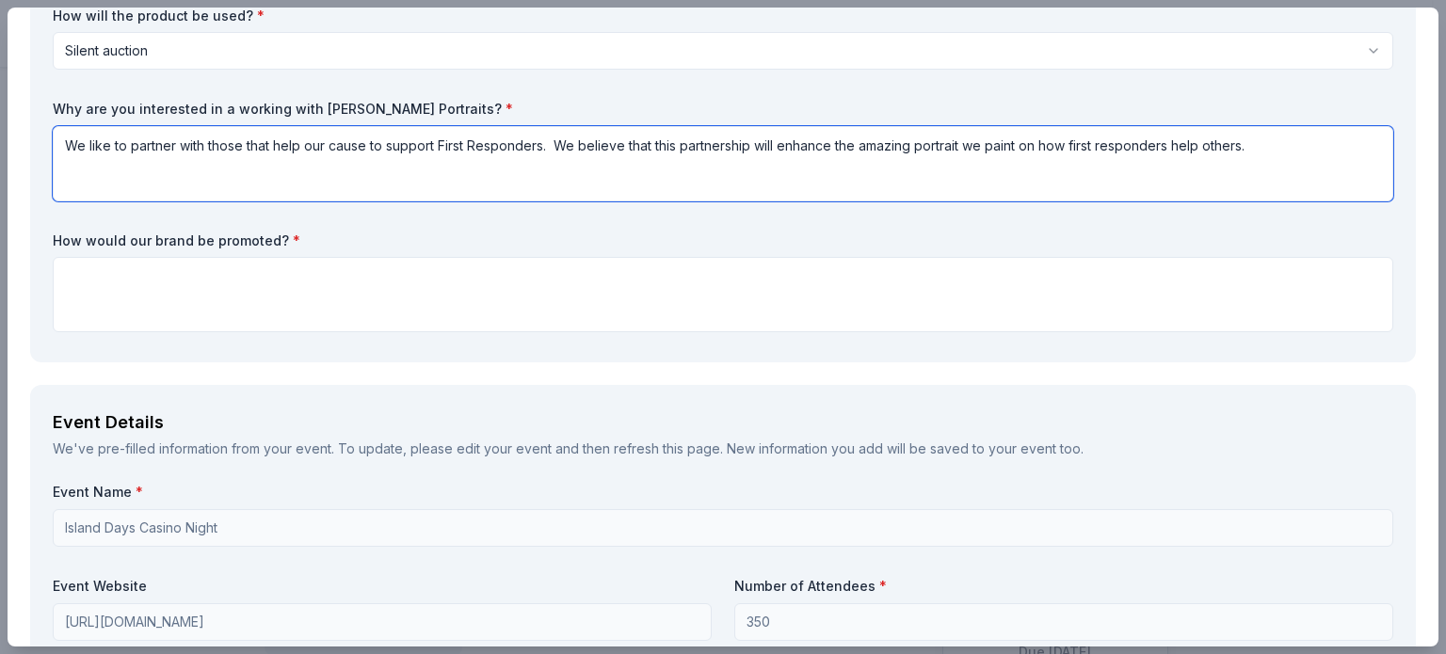
scroll to position [283, 0]
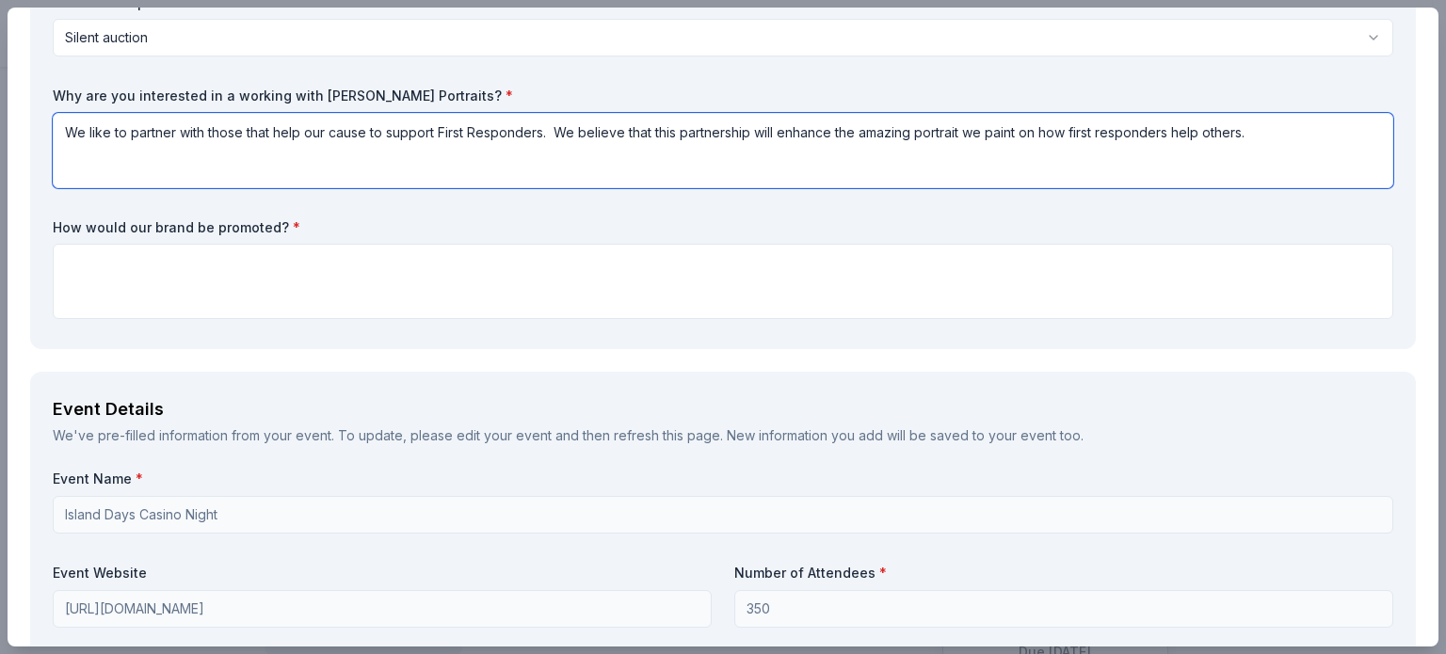
type textarea "We like to partner with those that help our cause to support First Responders. …"
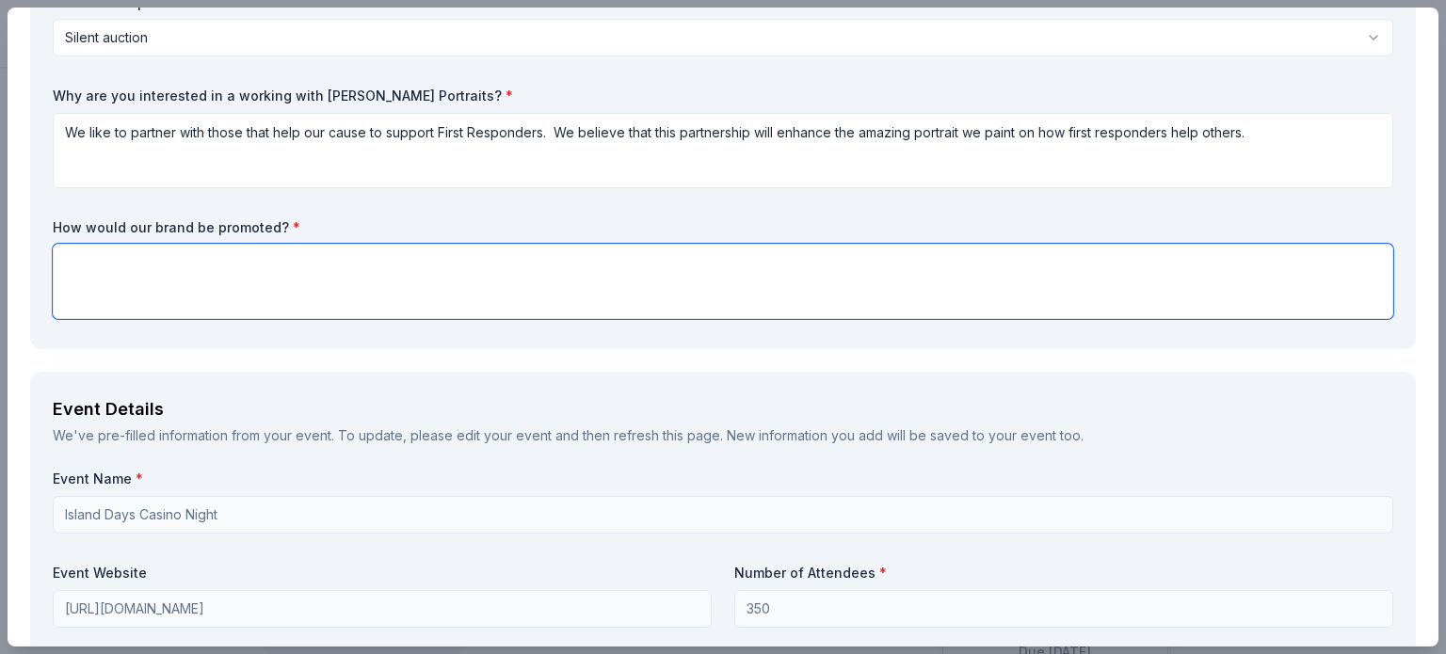
click at [92, 250] on textarea at bounding box center [723, 281] width 1341 height 75
type textarea "C"
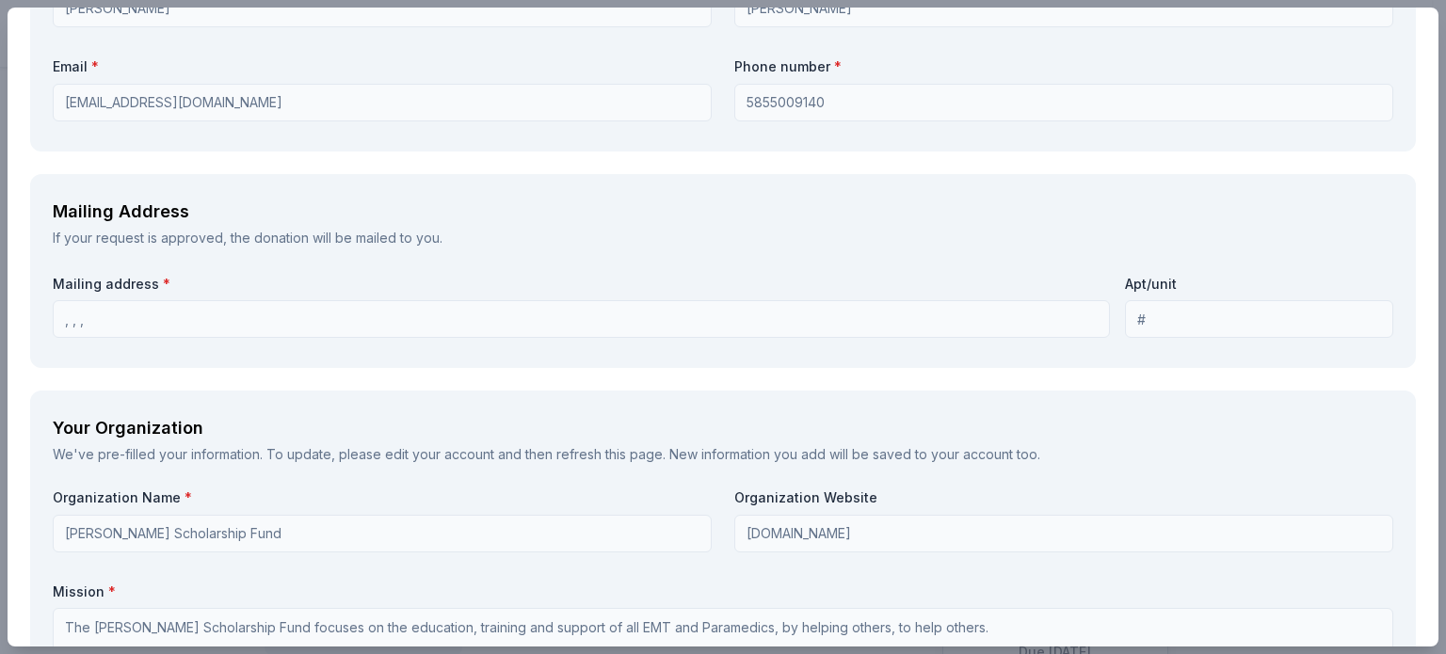
scroll to position [1209, 0]
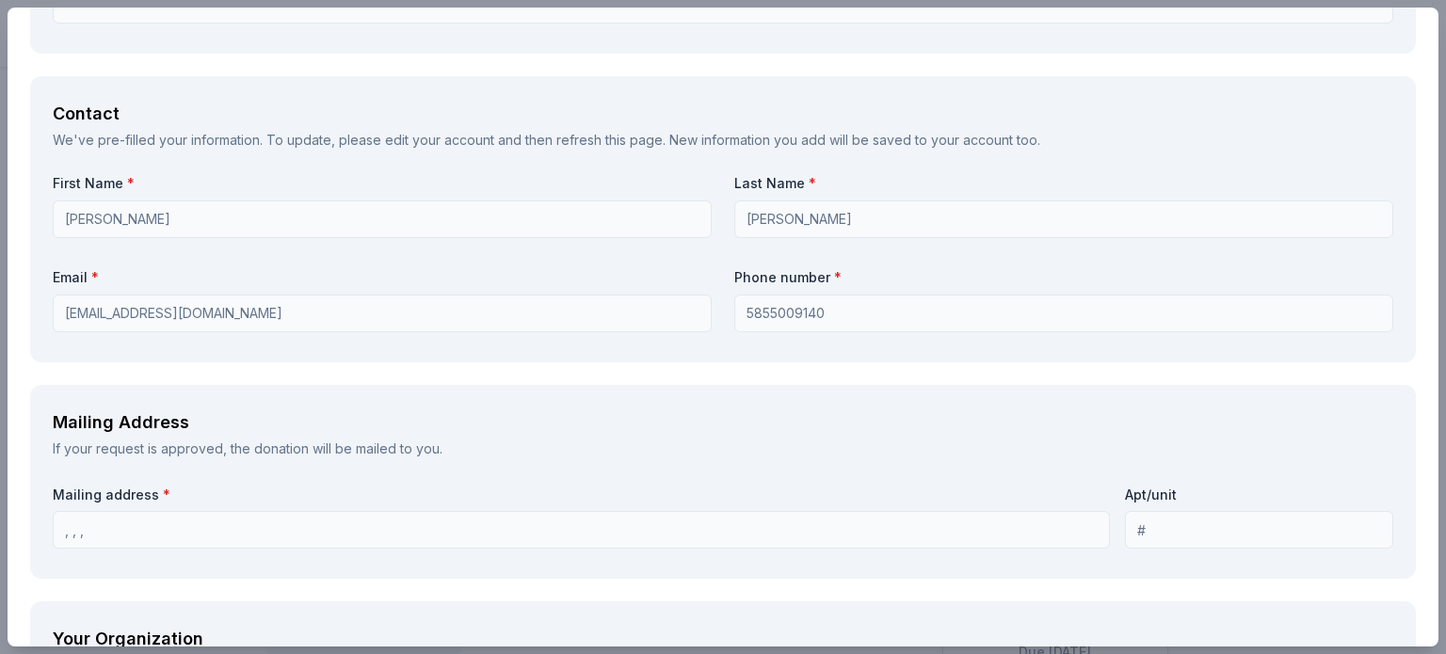
click at [640, 291] on div "Email * avalente@thefvsfund.com" at bounding box center [382, 300] width 659 height 64
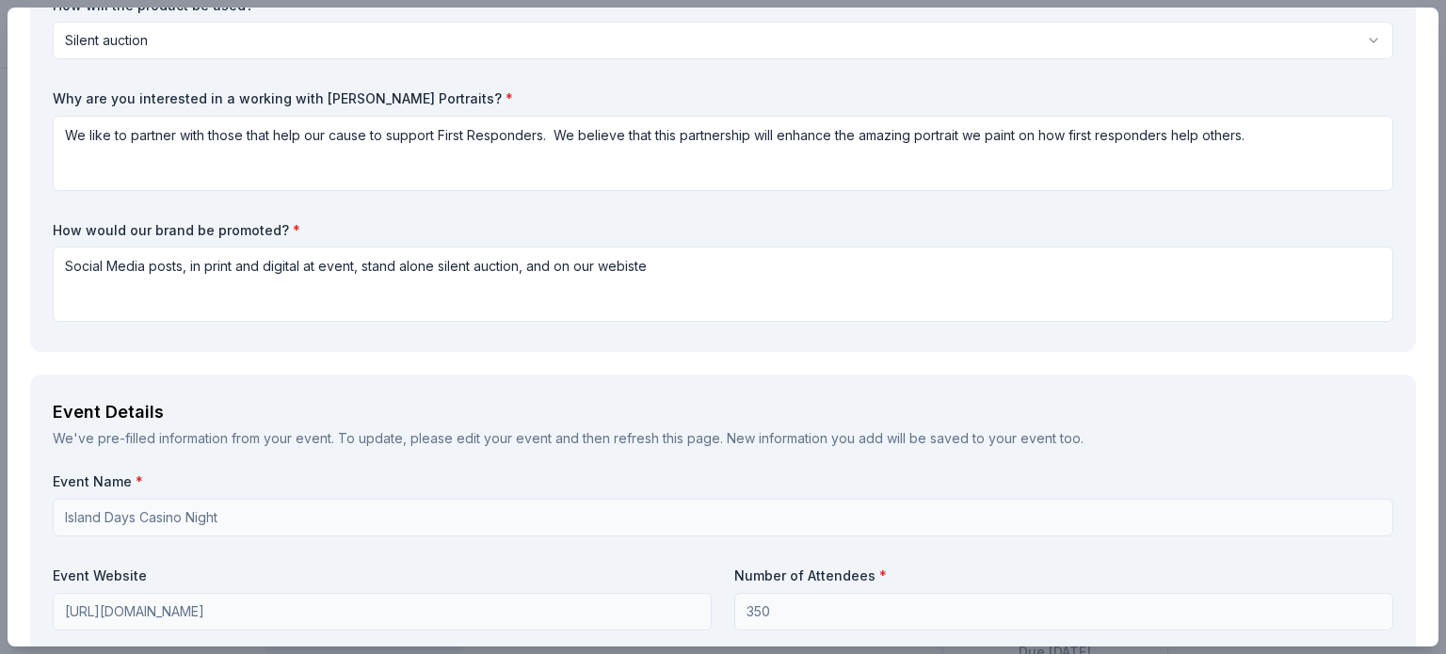
scroll to position [283, 0]
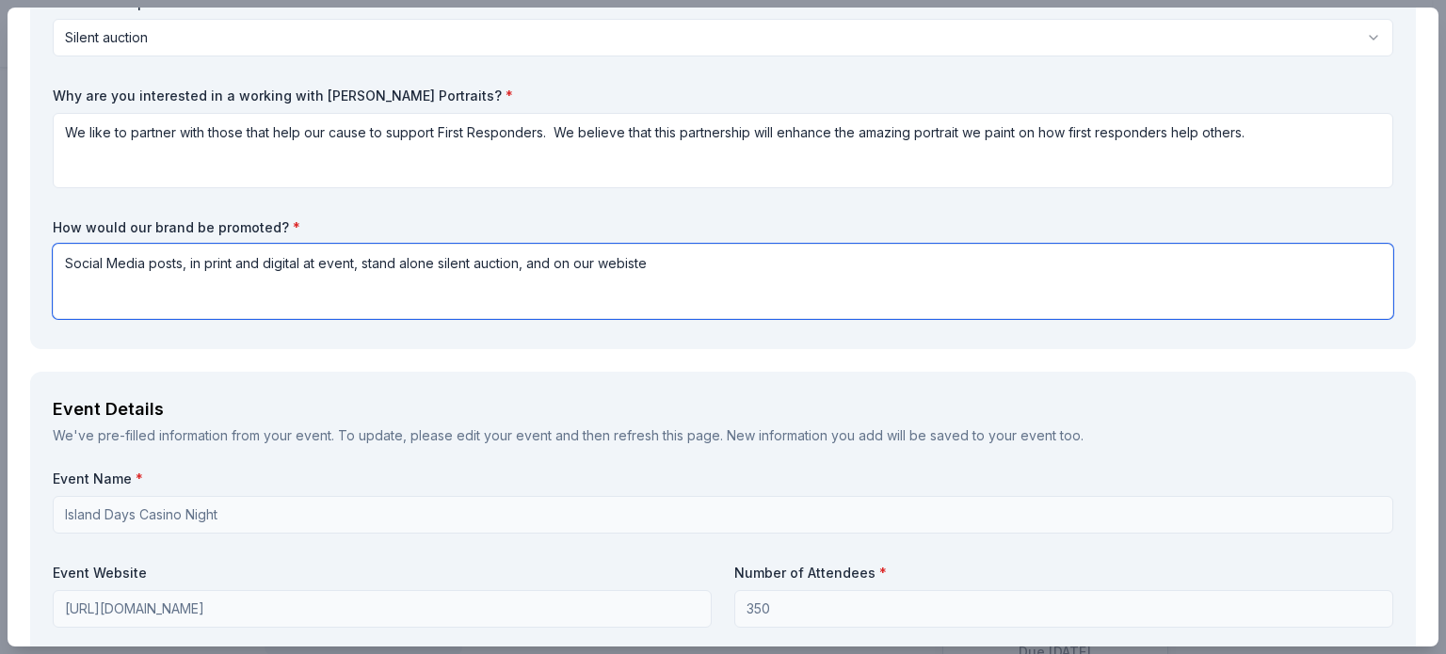
click at [657, 261] on textarea "Social Media posts, in print and digital at event, stand alone silent auction, …" at bounding box center [723, 281] width 1341 height 75
type textarea "Social Media posts, in print and digital at event, stand alone silent auction, …"
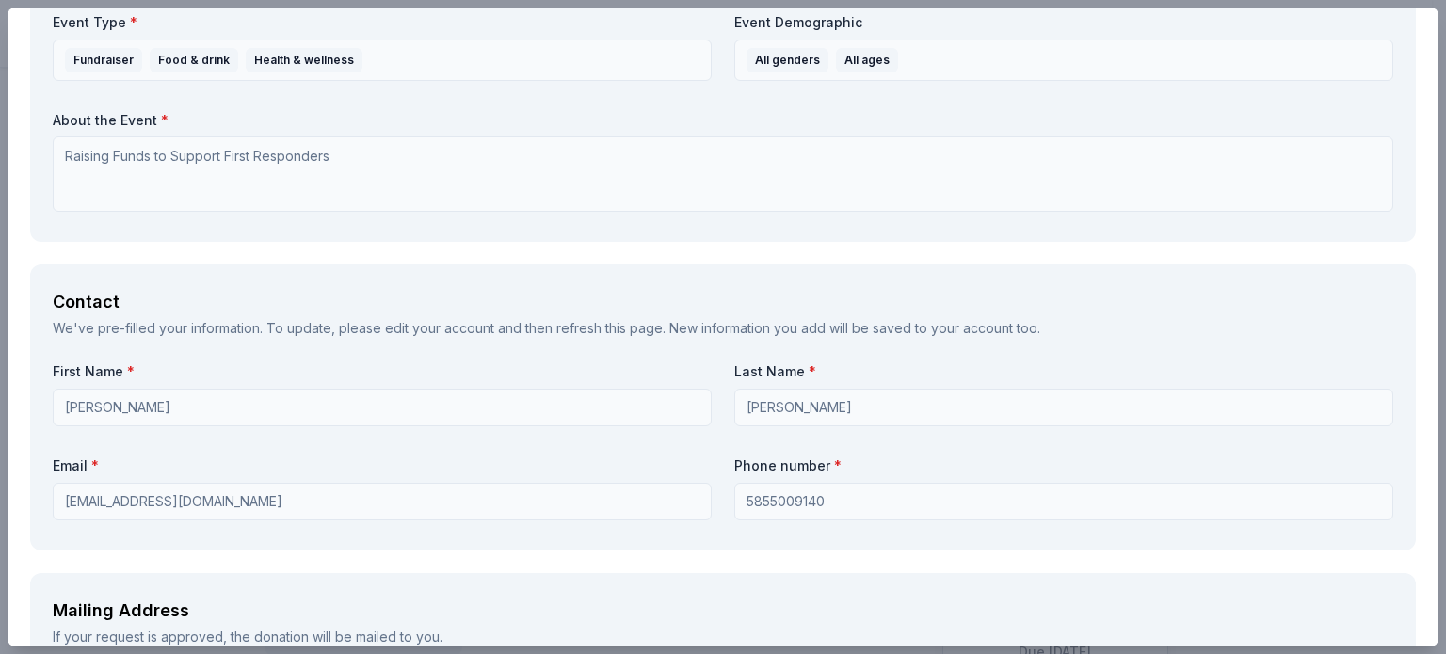
click at [436, 327] on link "edit your account" at bounding box center [439, 328] width 109 height 16
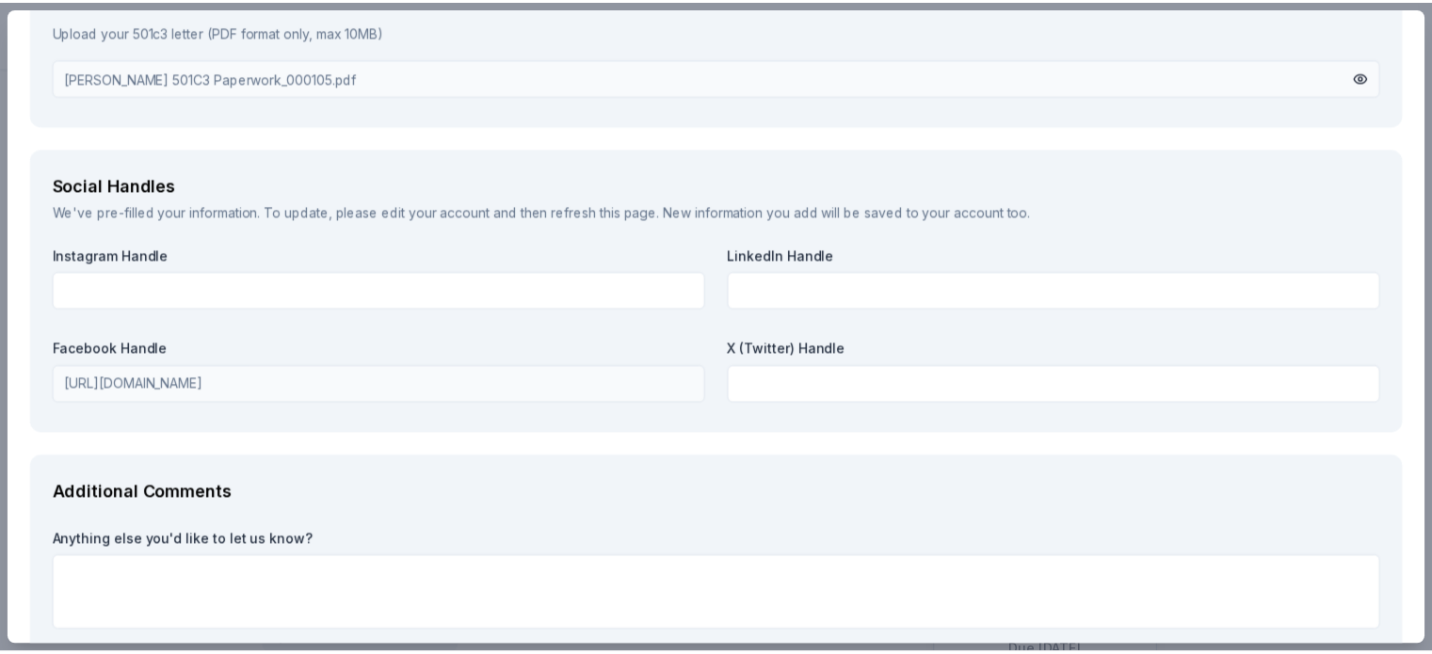
scroll to position [2358, 0]
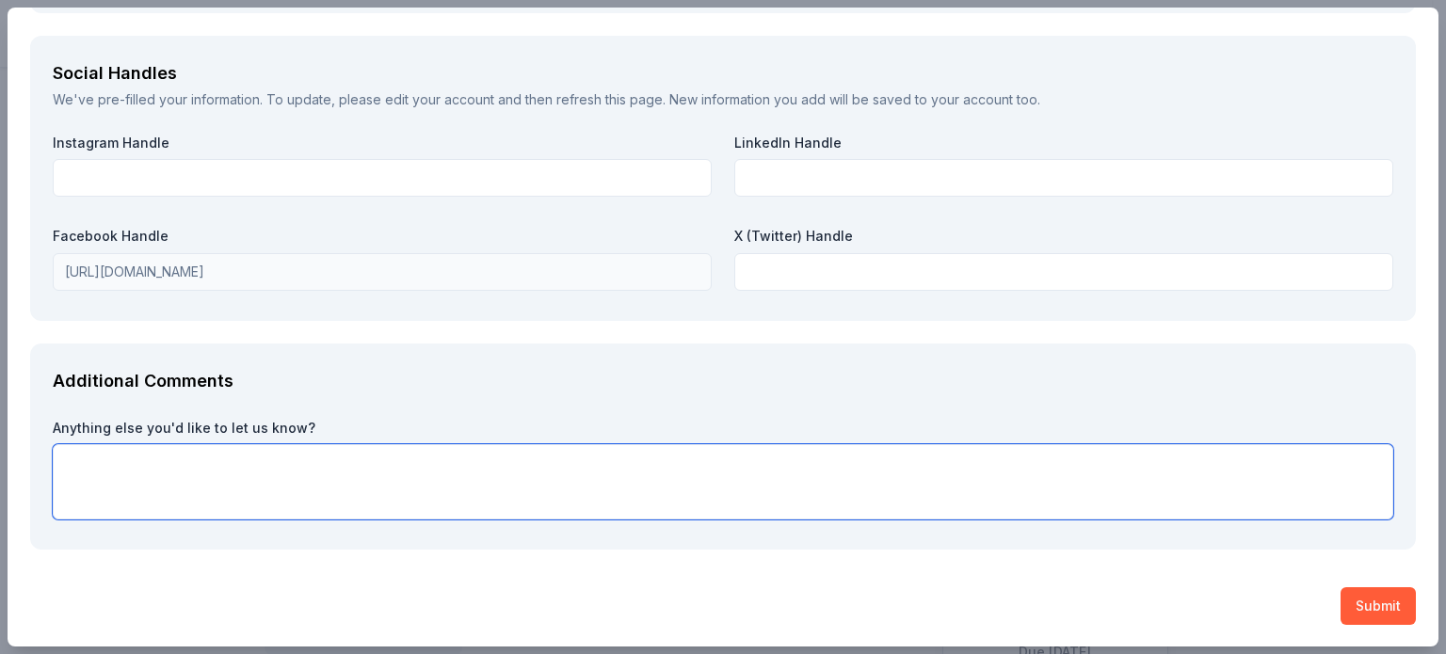
click at [285, 473] on textarea at bounding box center [723, 481] width 1341 height 75
type textarea "our address is 4043 Serena Lane, Clermont FL 34711"
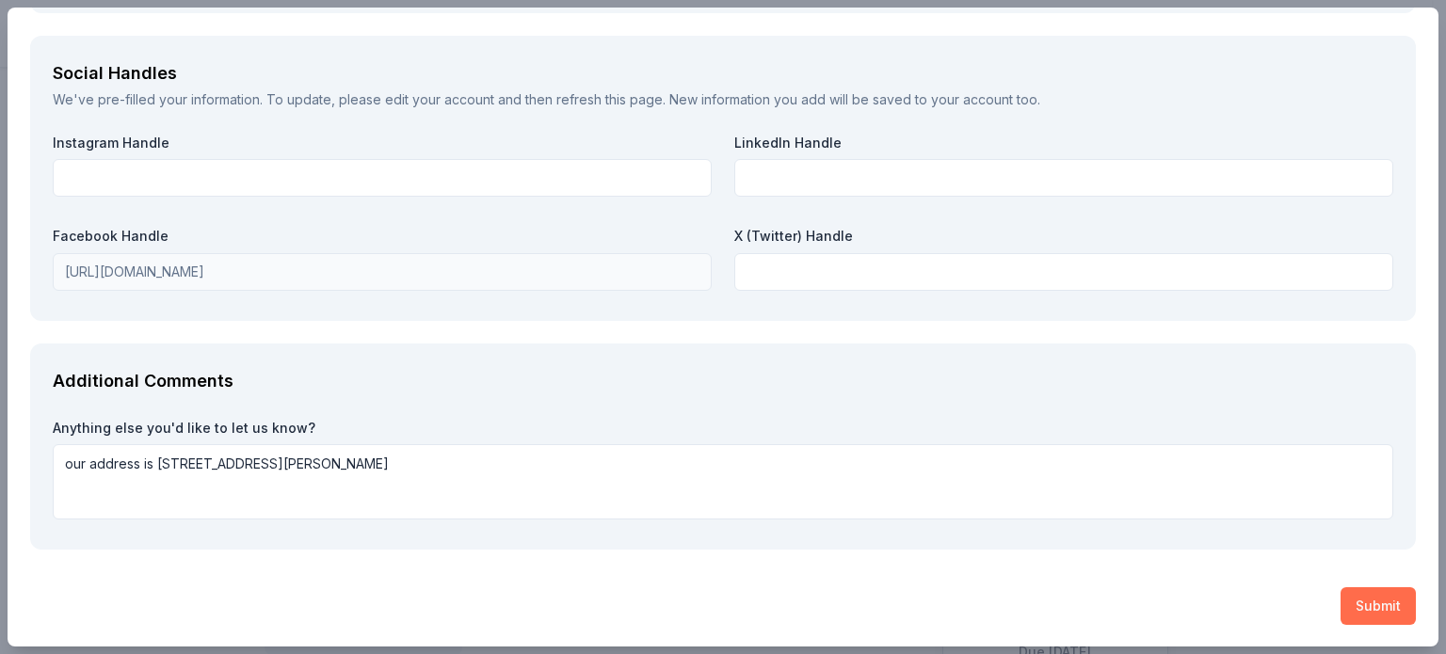
click at [1358, 606] on button "Submit" at bounding box center [1378, 607] width 75 height 38
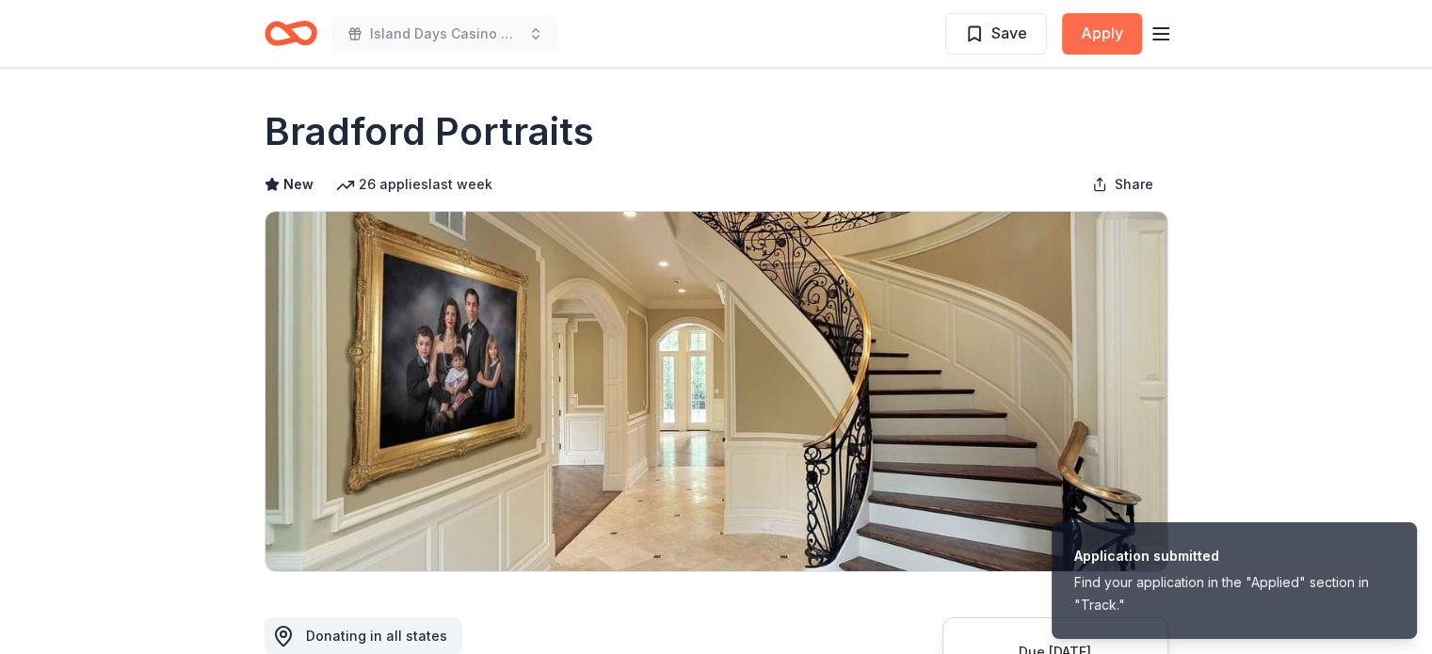
click at [1097, 39] on button "Apply" at bounding box center [1102, 33] width 80 height 41
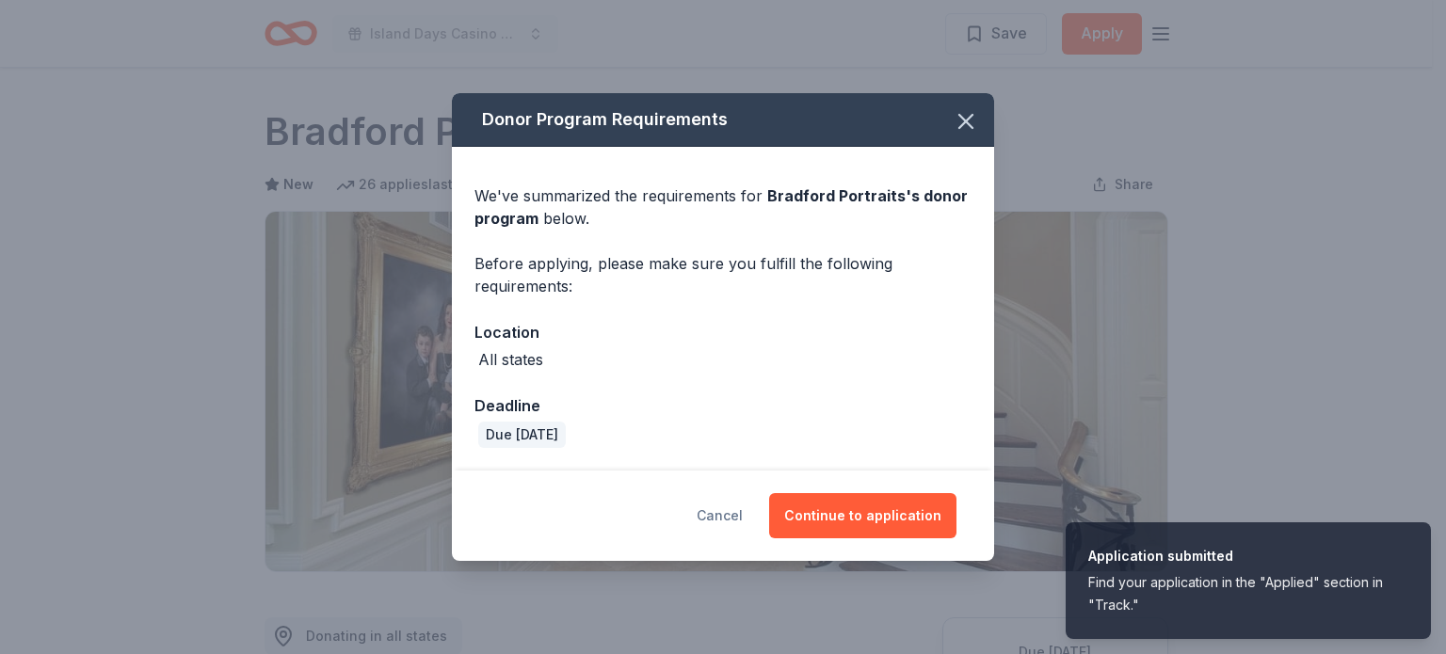
click at [737, 524] on button "Cancel" at bounding box center [720, 515] width 46 height 45
